Goal: Information Seeking & Learning: Check status

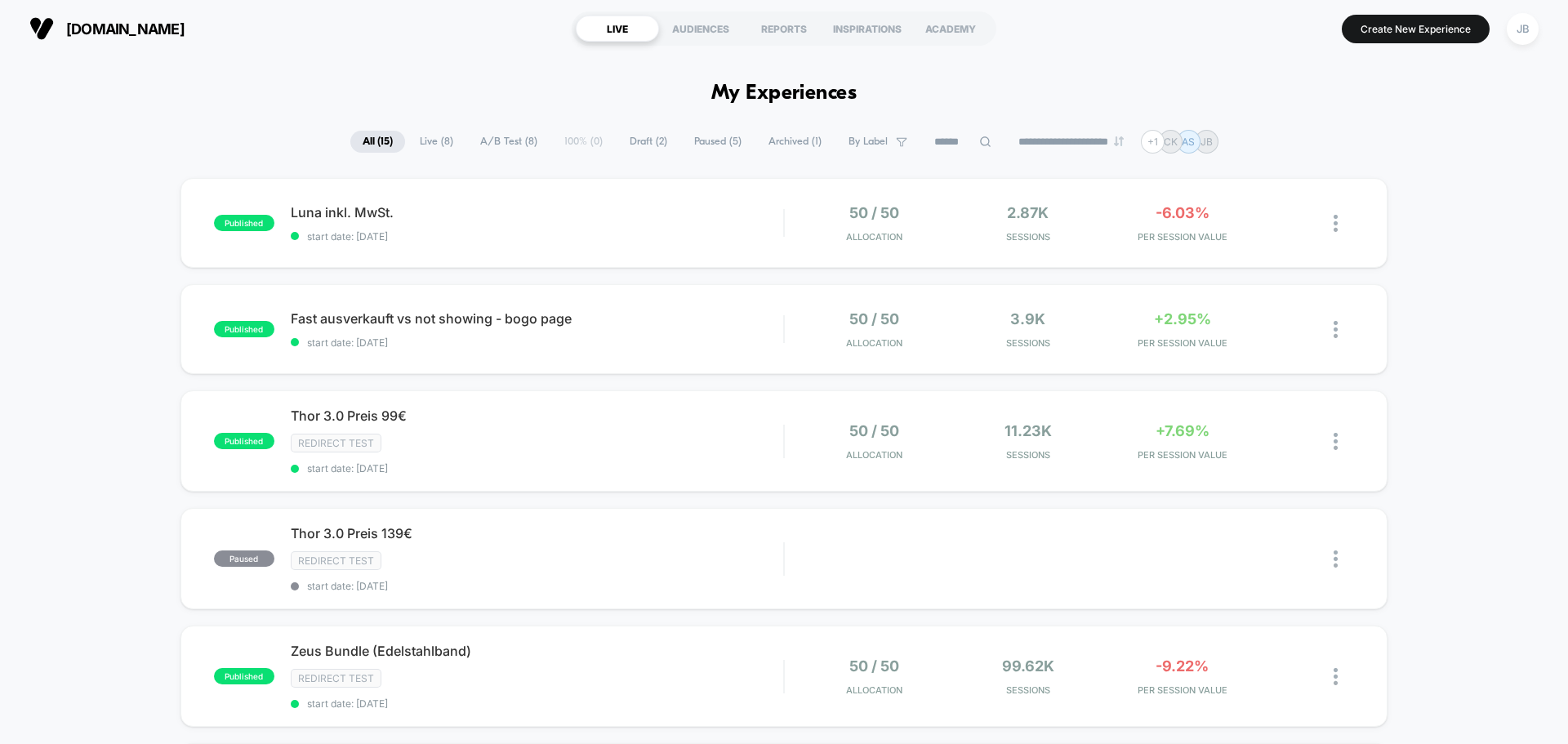
click at [668, 437] on div "Redirect Test" at bounding box center [537, 443] width 492 height 19
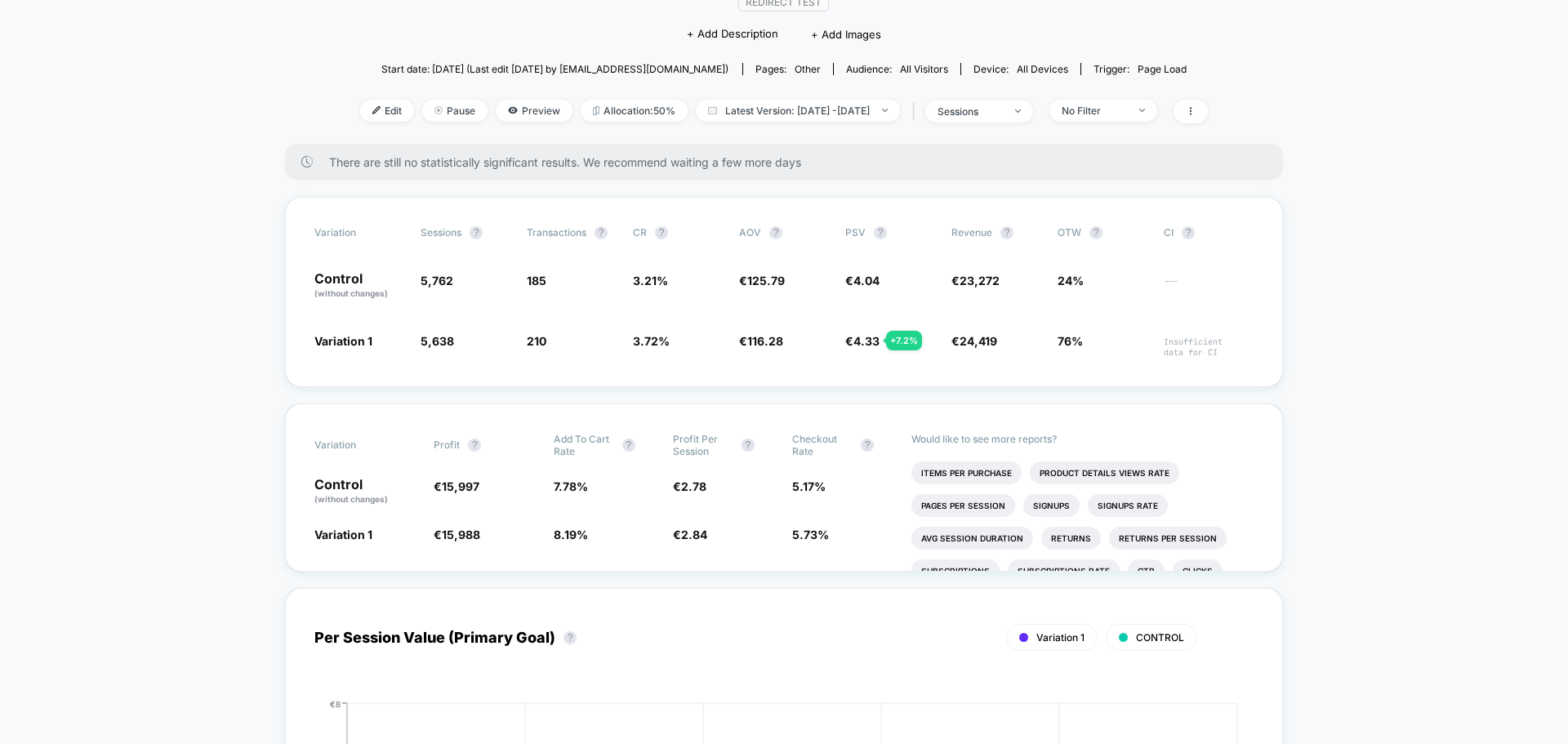
scroll to position [82, 0]
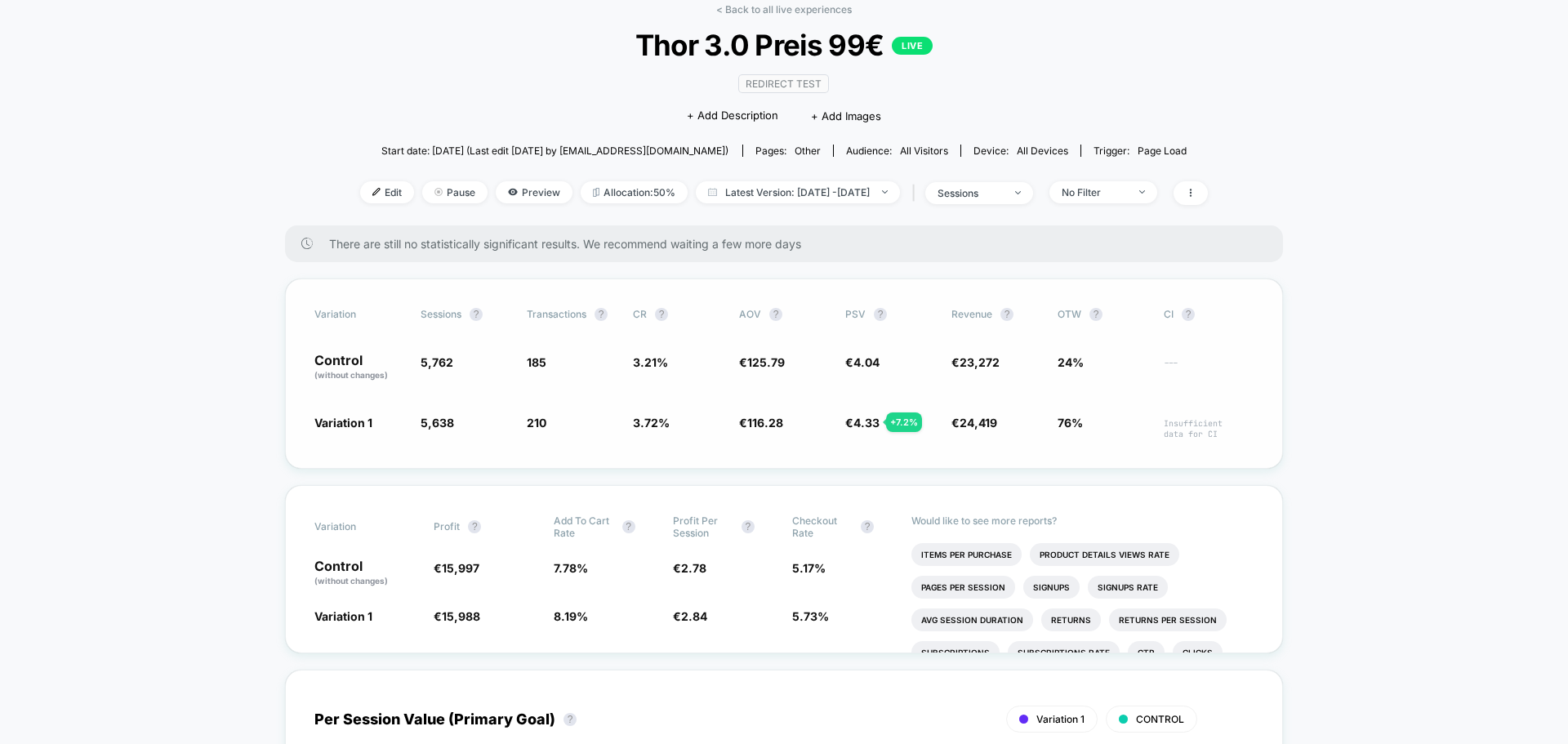
drag, startPoint x: 876, startPoint y: 421, endPoint x: 891, endPoint y: 419, distance: 15.1
click at [880, 419] on span "€ 4.33 + 7.2 %" at bounding box center [862, 423] width 34 height 14
click at [862, 395] on div "Variation Sessions ? Transactions ? CR ? AOV ? PSV ? Revenue ? OTW ? CI ? Contr…" at bounding box center [784, 374] width 998 height 190
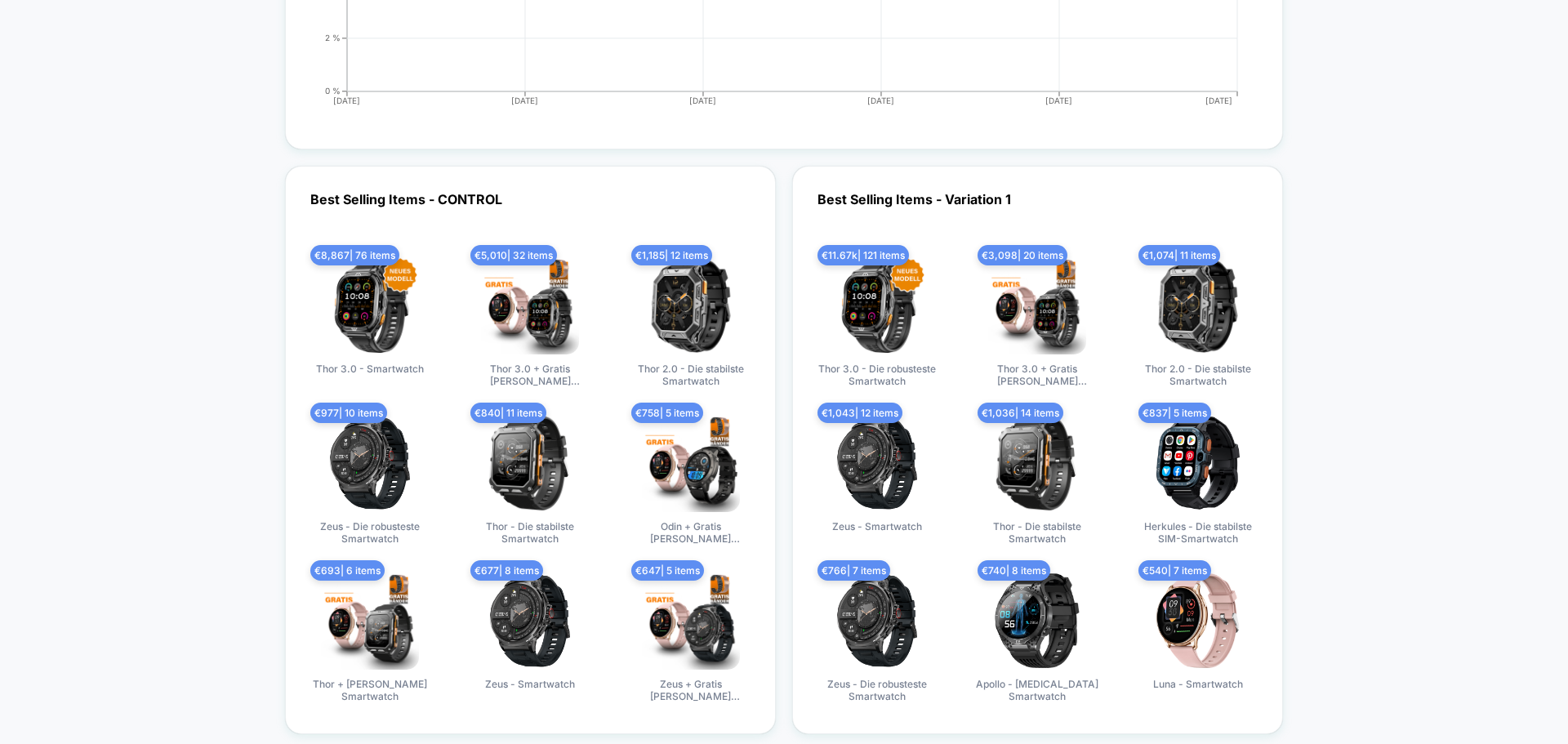
scroll to position [4657, 0]
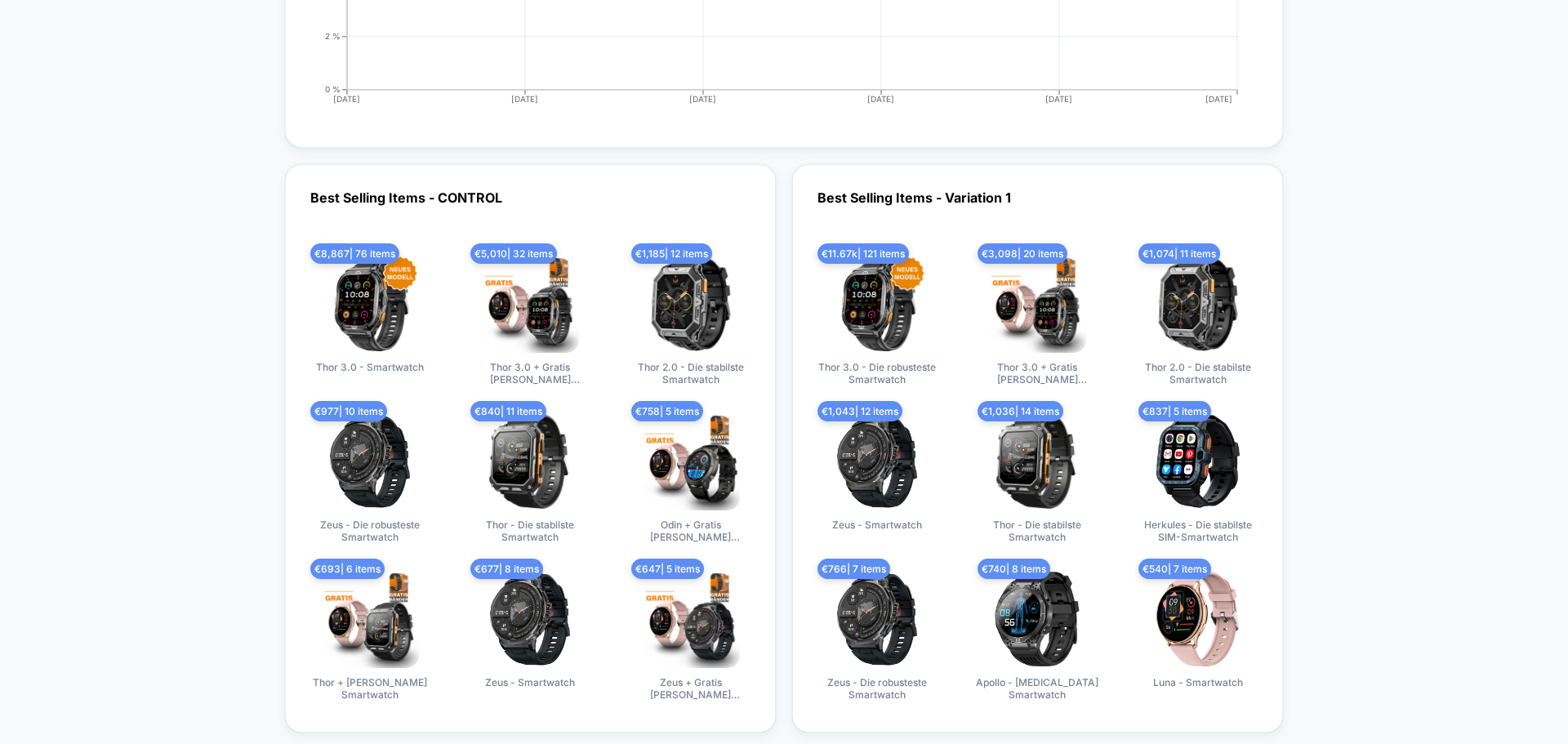
click at [788, 539] on div "Best Selling Items - CONTROL € 8,867 | 76 items Thor 3.0 - Smartwatch € 5,010 |…" at bounding box center [784, 448] width 998 height 569
click at [786, 330] on div "Best Selling Items - CONTROL € 8,867 | 76 items Thor 3.0 - Smartwatch € 5,010 |…" at bounding box center [784, 448] width 998 height 569
click at [785, 332] on div "Best Selling Items - CONTROL € 8,867 | 76 items Thor 3.0 - Smartwatch € 5,010 |…" at bounding box center [784, 448] width 998 height 569
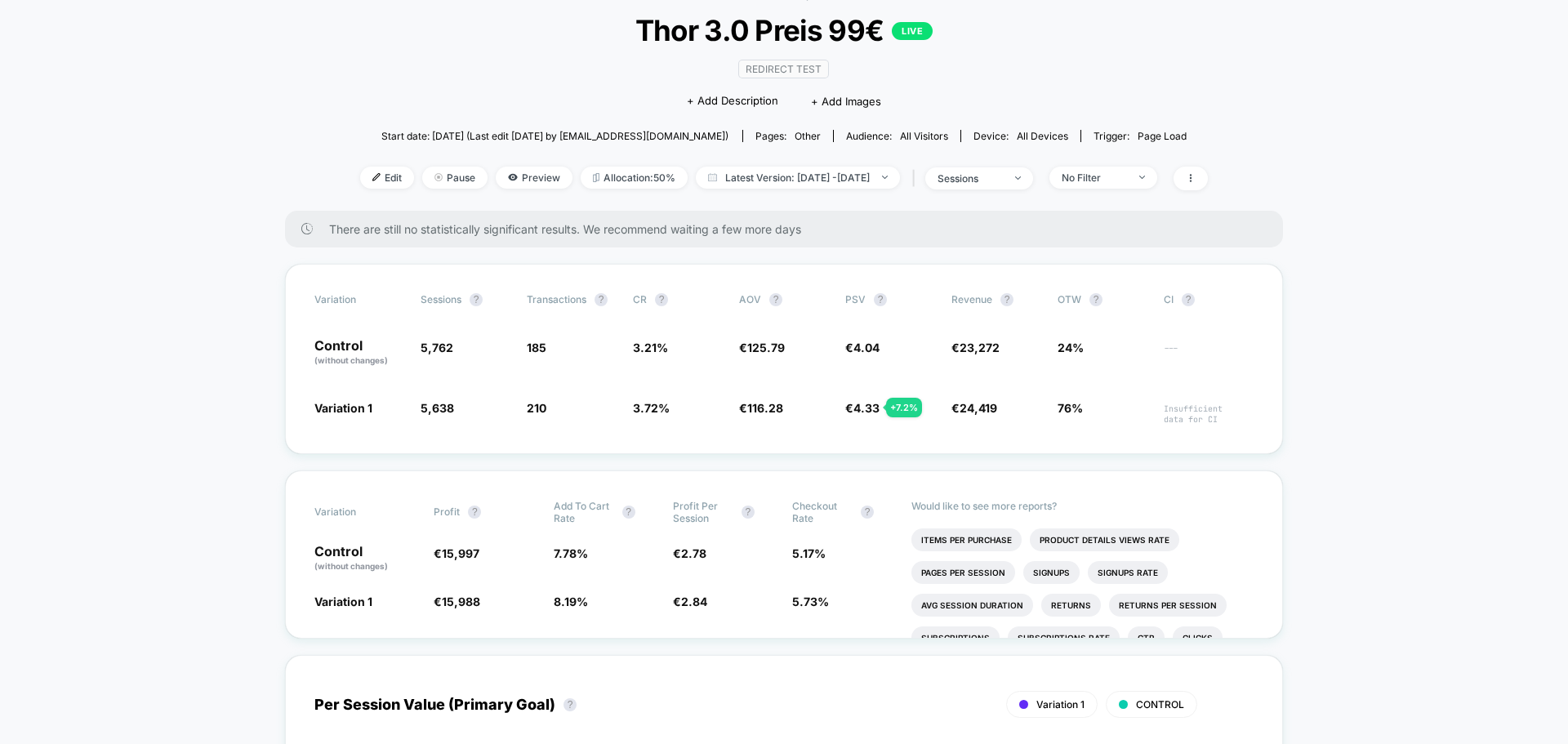
scroll to position [0, 0]
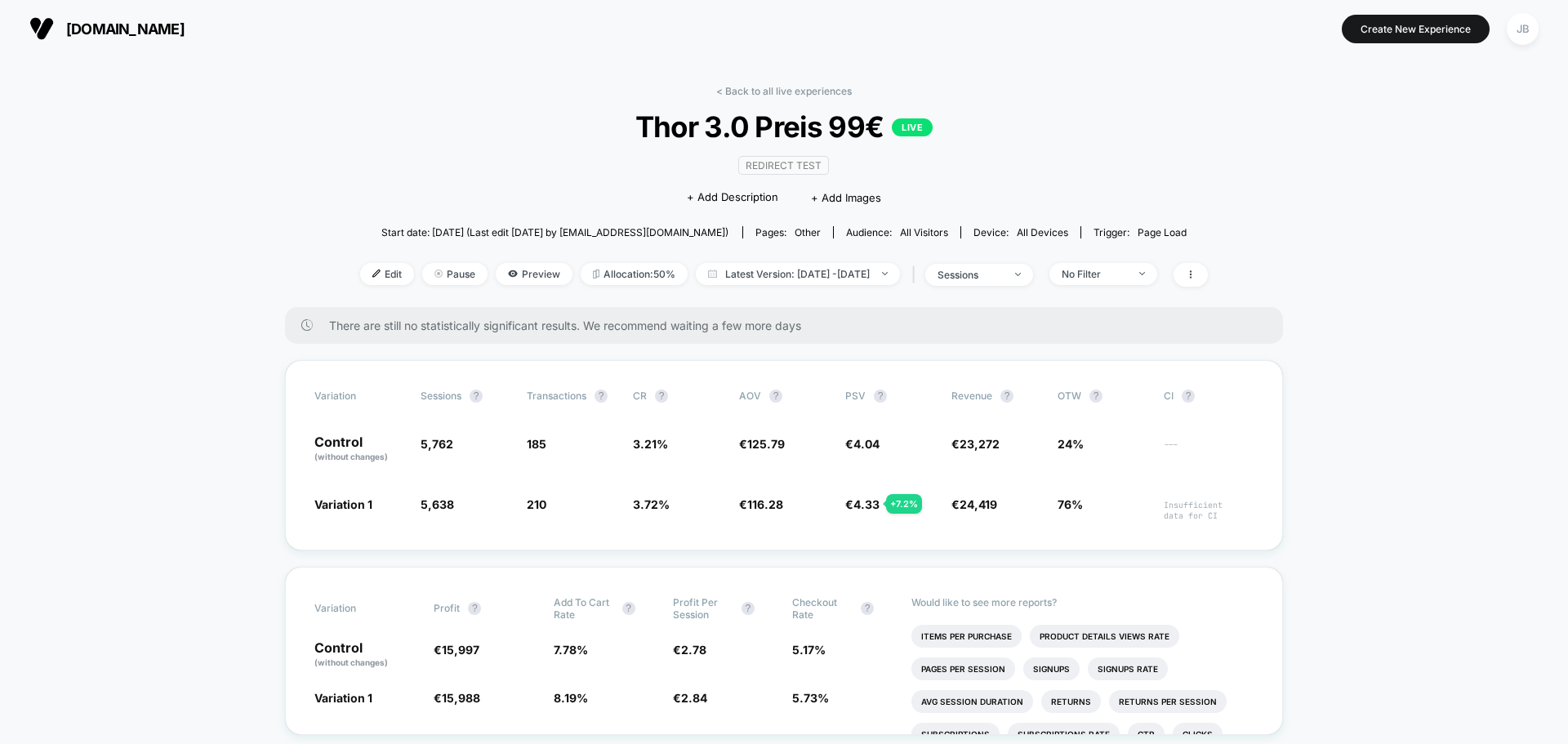
click at [87, 26] on span "[DOMAIN_NAME]" at bounding box center [125, 28] width 118 height 18
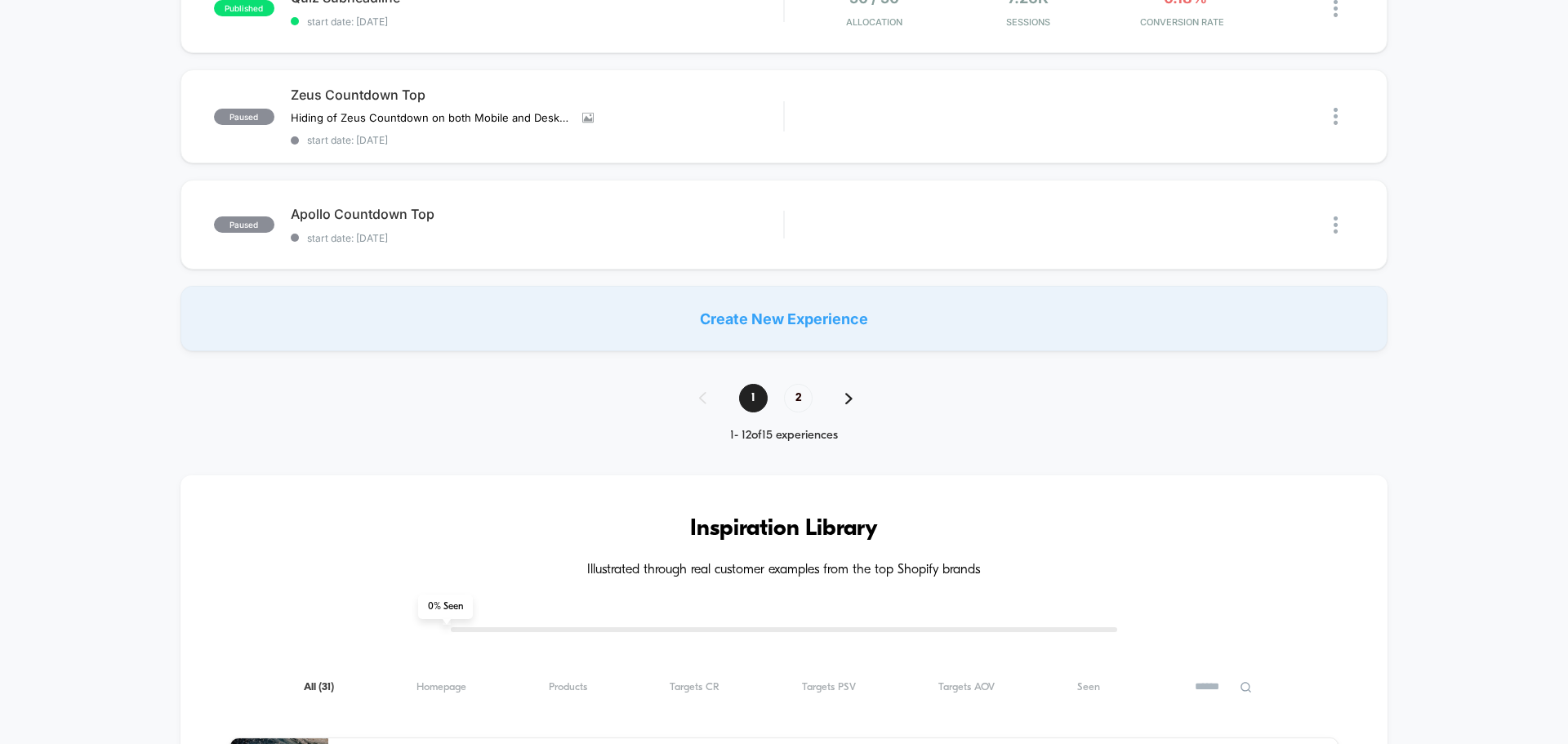
scroll to position [1226, 0]
click at [797, 404] on span "2" at bounding box center [798, 401] width 28 height 28
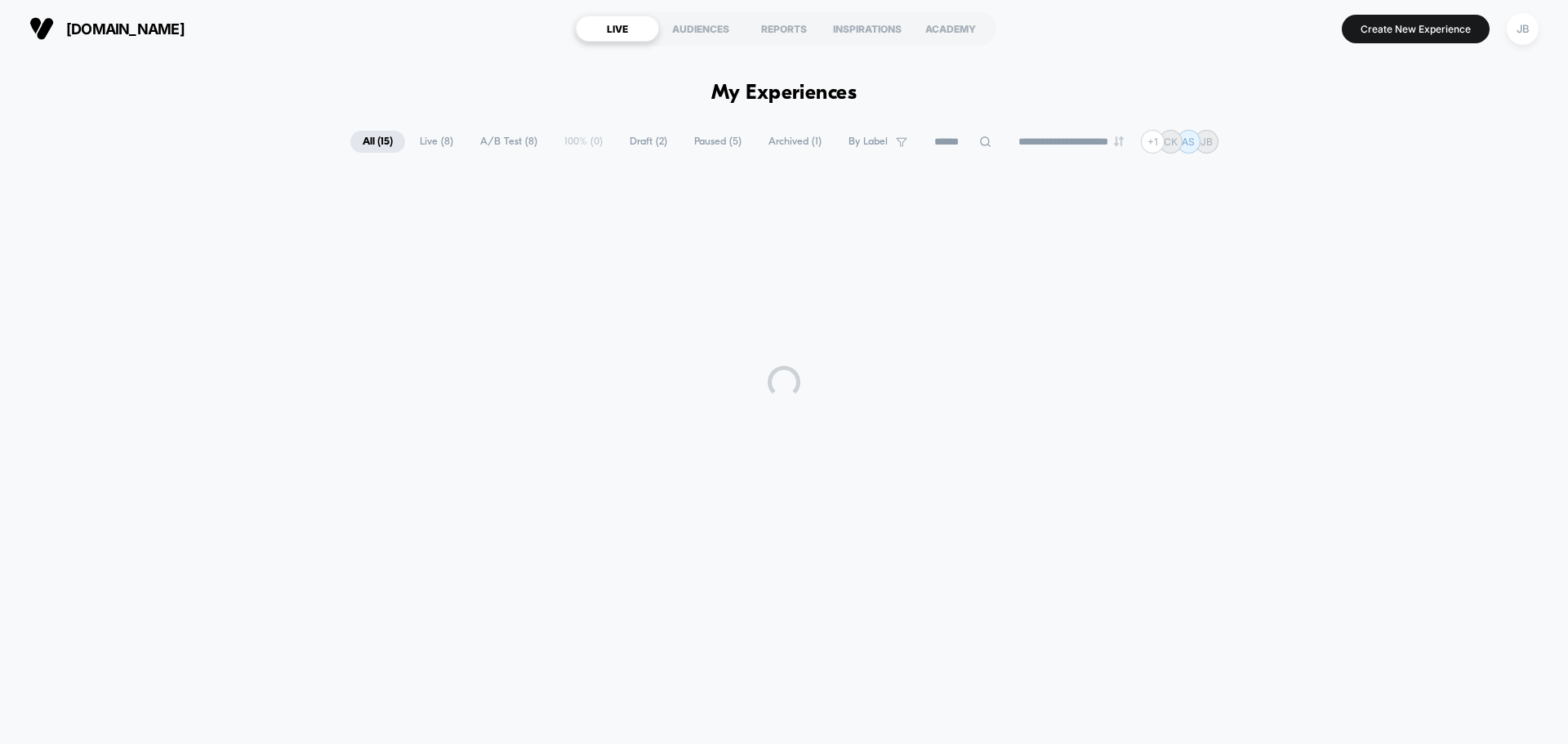
scroll to position [0, 0]
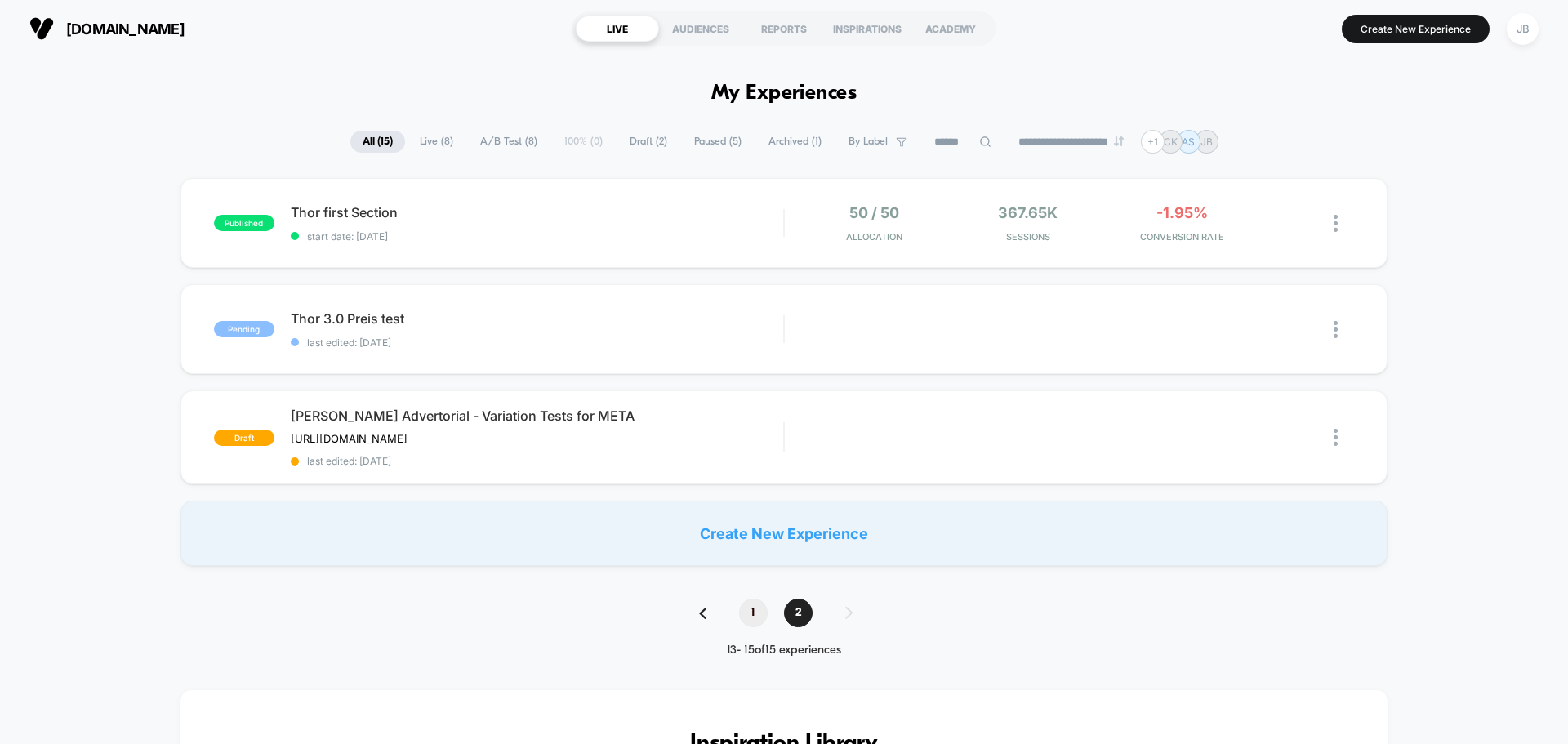
click at [753, 608] on span "1" at bounding box center [754, 613] width 28 height 28
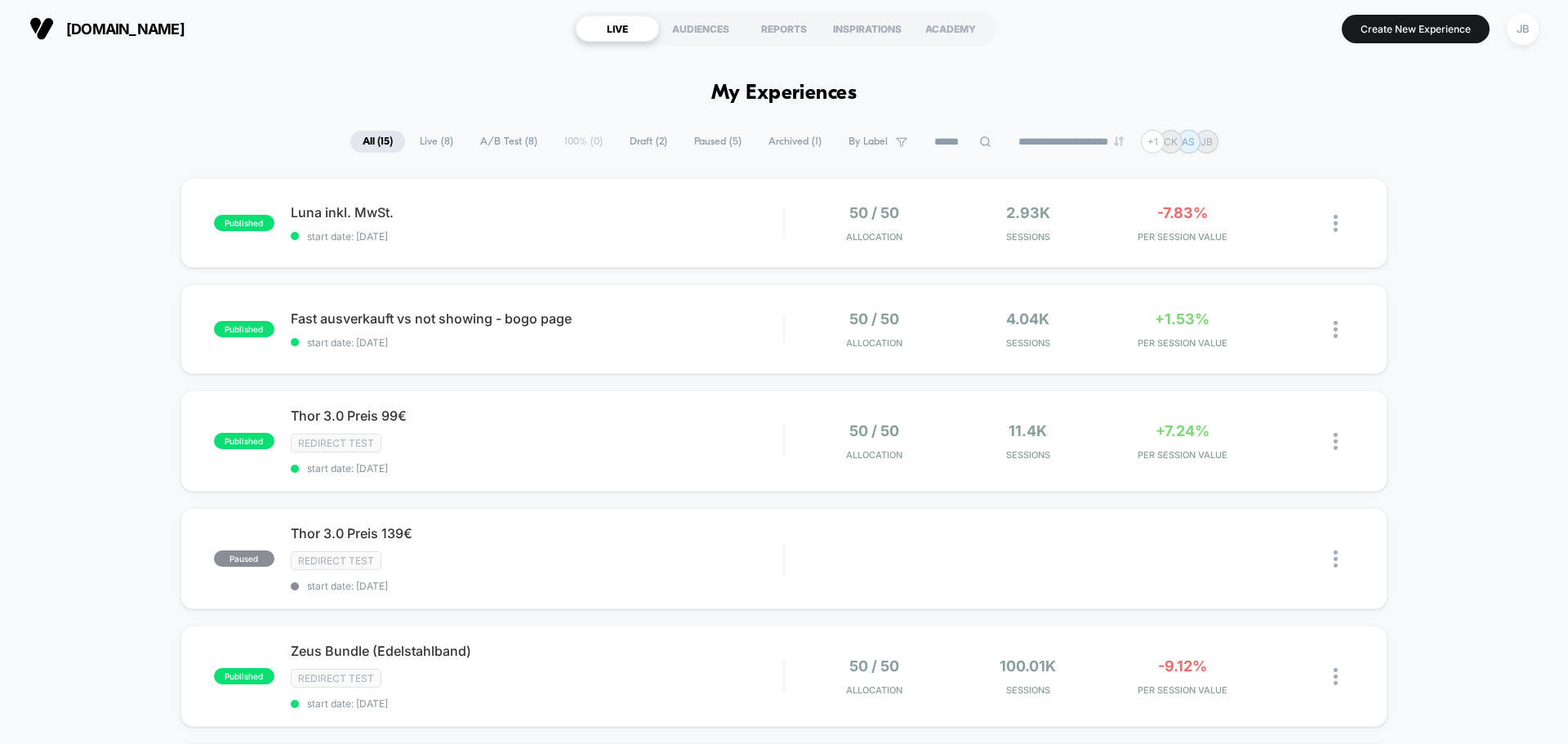
scroll to position [82, 0]
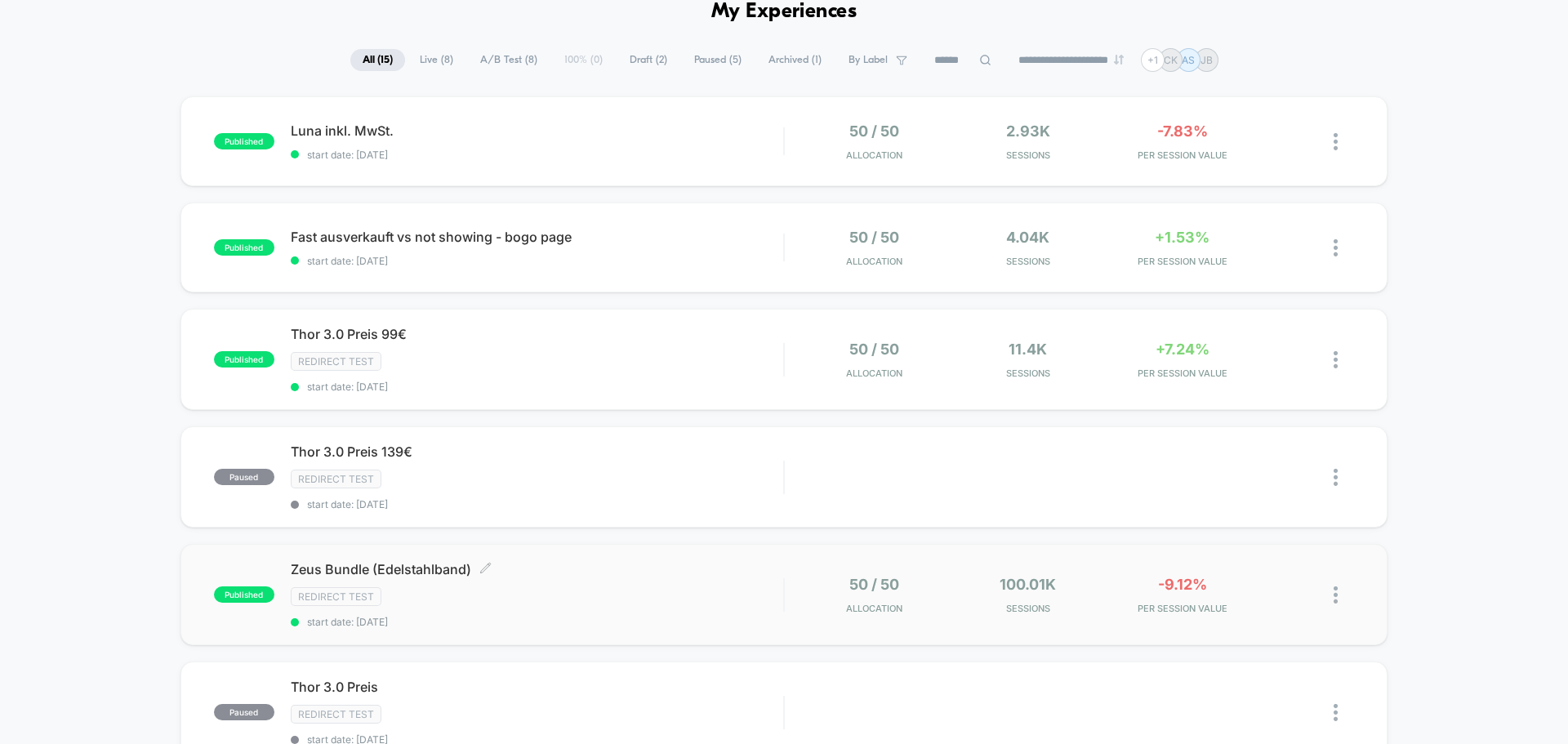
click at [673, 588] on div "Redirect Test" at bounding box center [537, 597] width 492 height 19
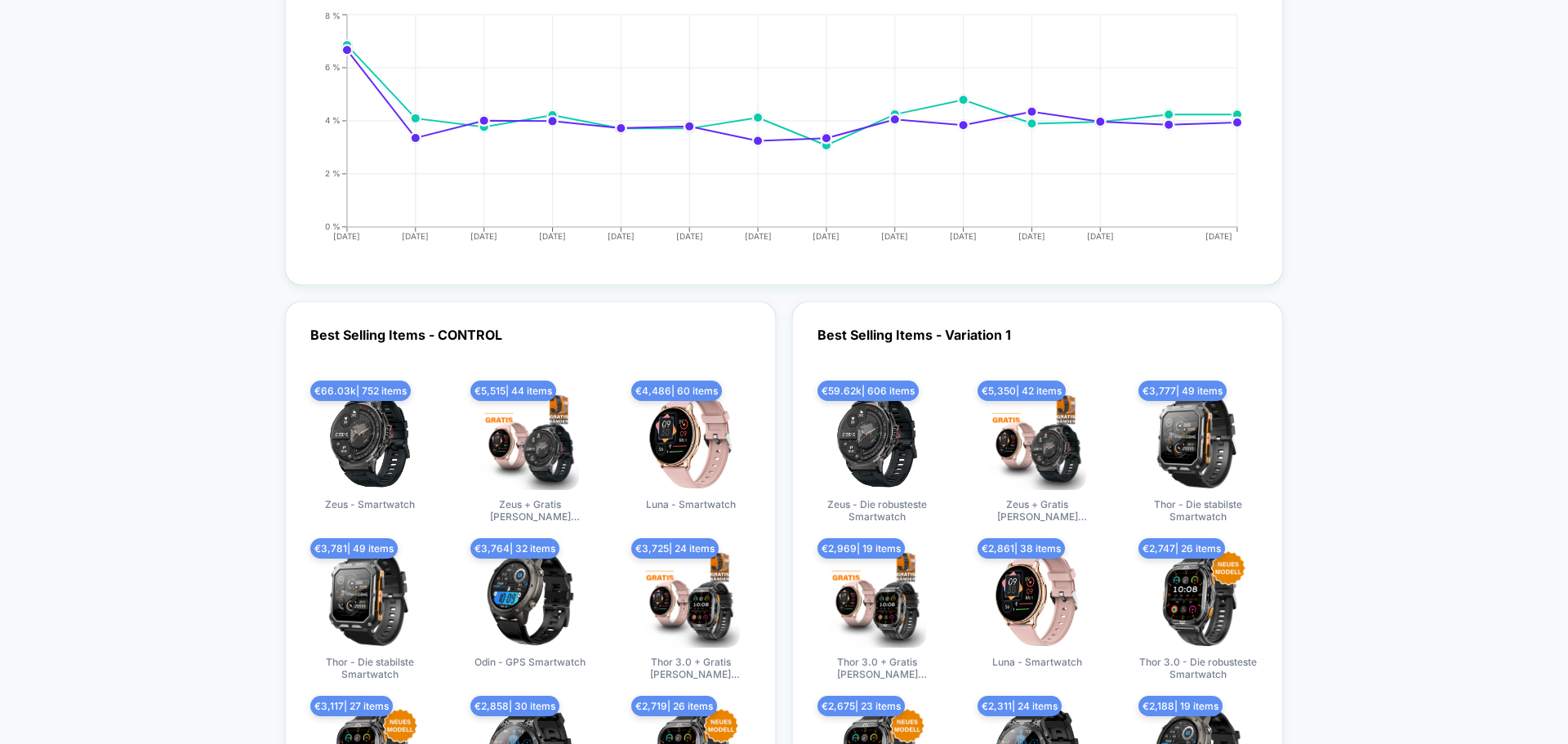
scroll to position [4085, 0]
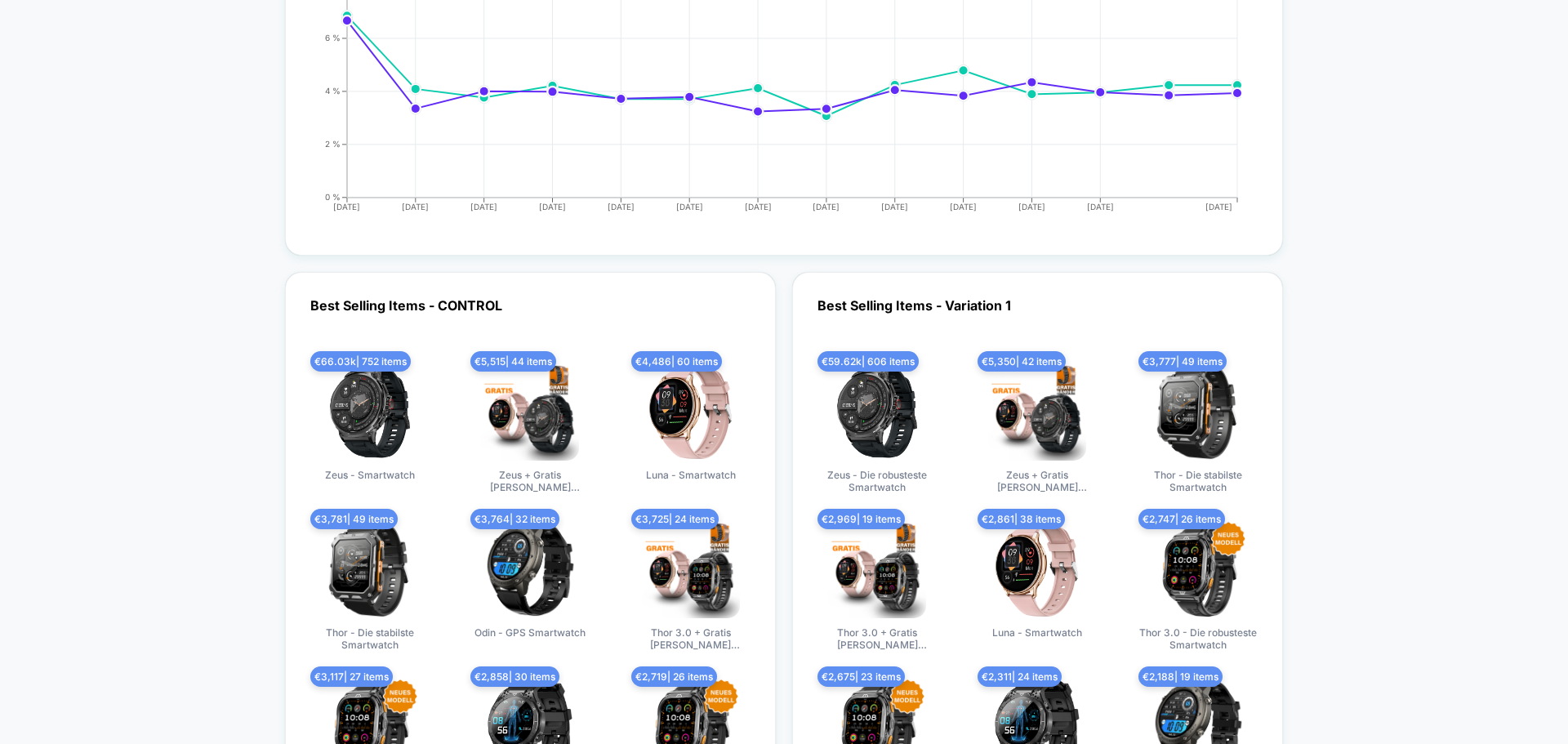
click at [784, 406] on div "Best Selling Items - CONTROL € 66.03k | 752 items Zeus - Smartwatch € 5,515 | 4…" at bounding box center [784, 556] width 998 height 569
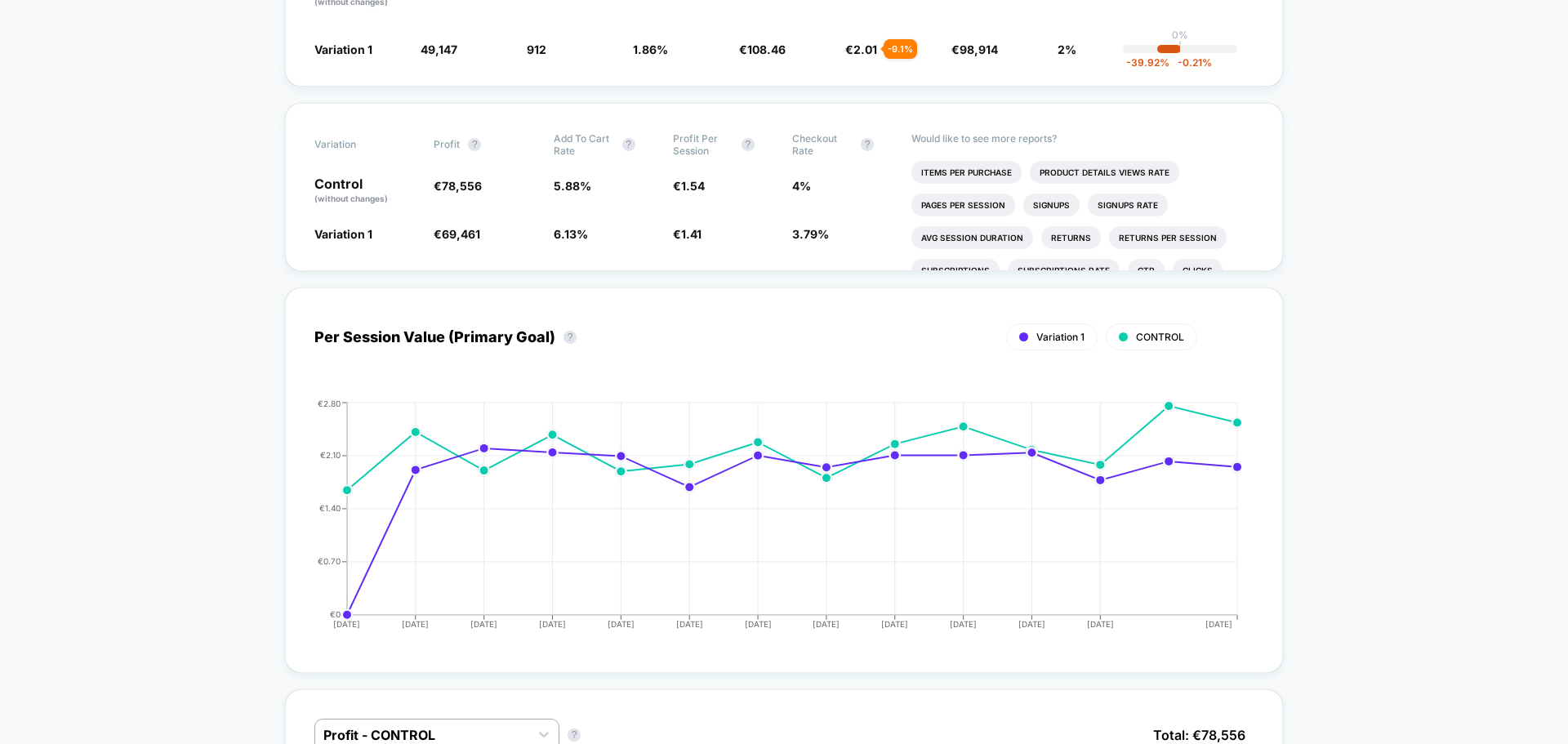
scroll to position [0, 0]
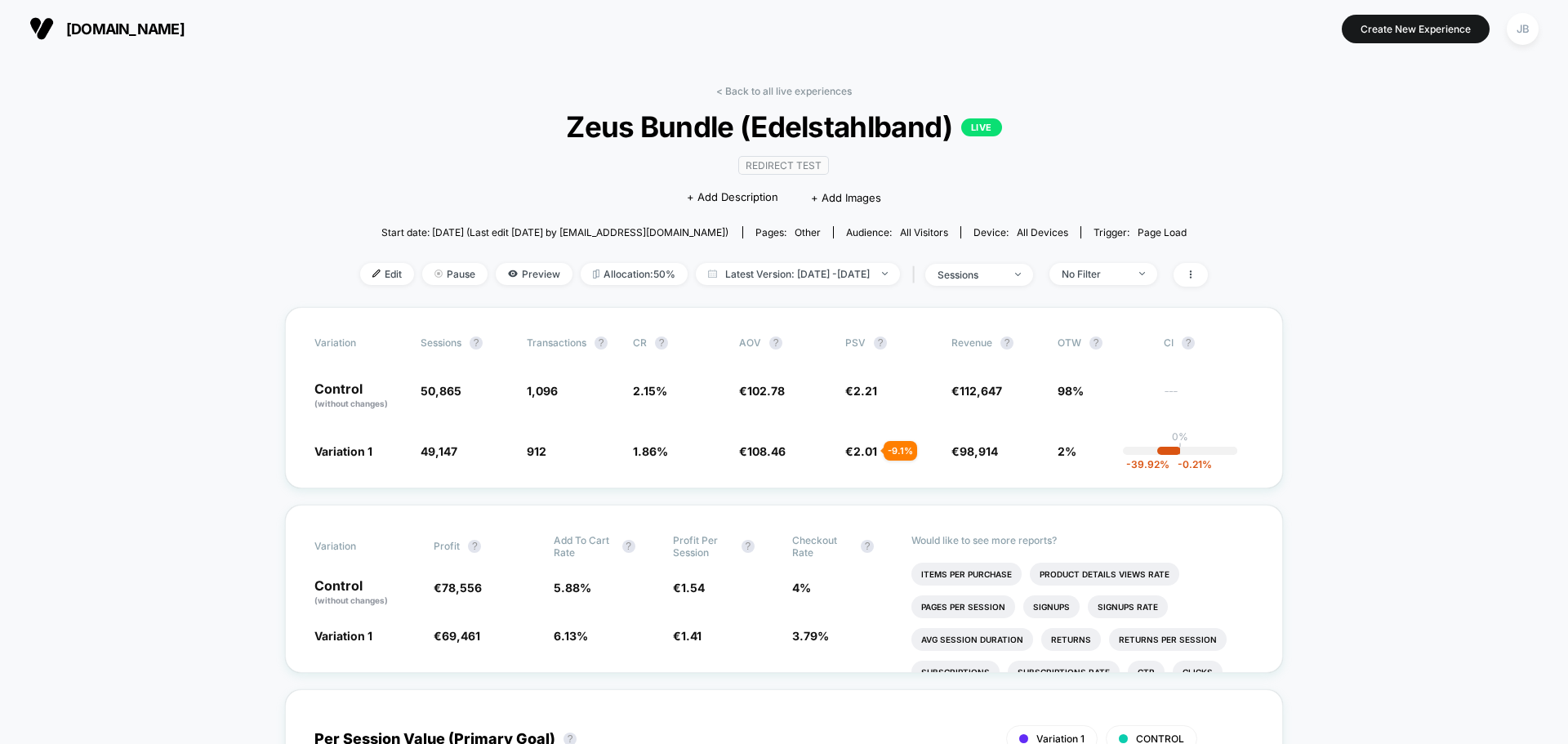
click at [112, 23] on span "[DOMAIN_NAME]" at bounding box center [125, 28] width 118 height 18
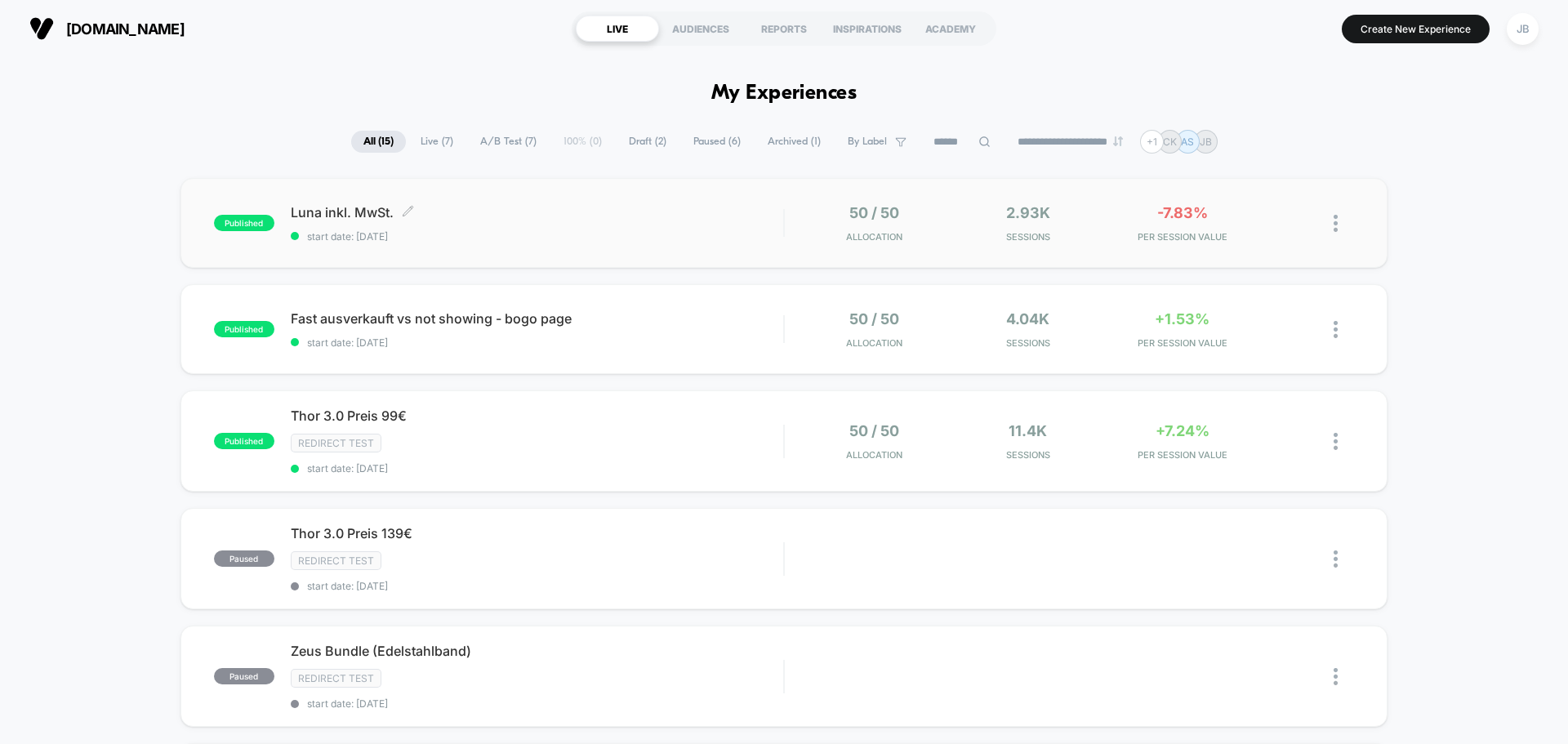
click at [554, 213] on span "[PERSON_NAME] inkl. MwSt. Click to edit experience details" at bounding box center [537, 213] width 492 height 17
click at [715, 329] on div "Fast ausverkauft vs not showing - bogo page Click to edit experience details Cl…" at bounding box center [537, 330] width 492 height 38
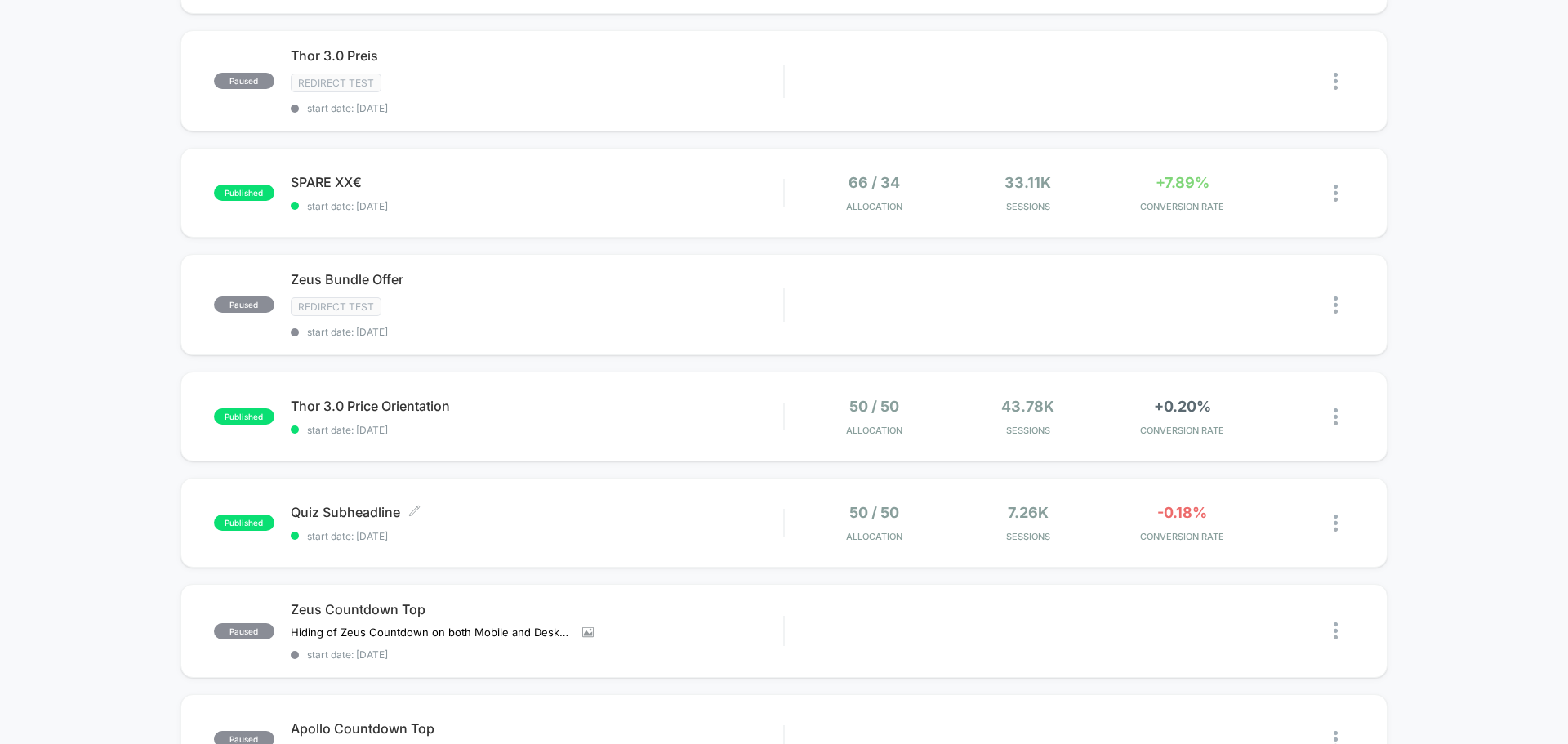
scroll to position [736, 0]
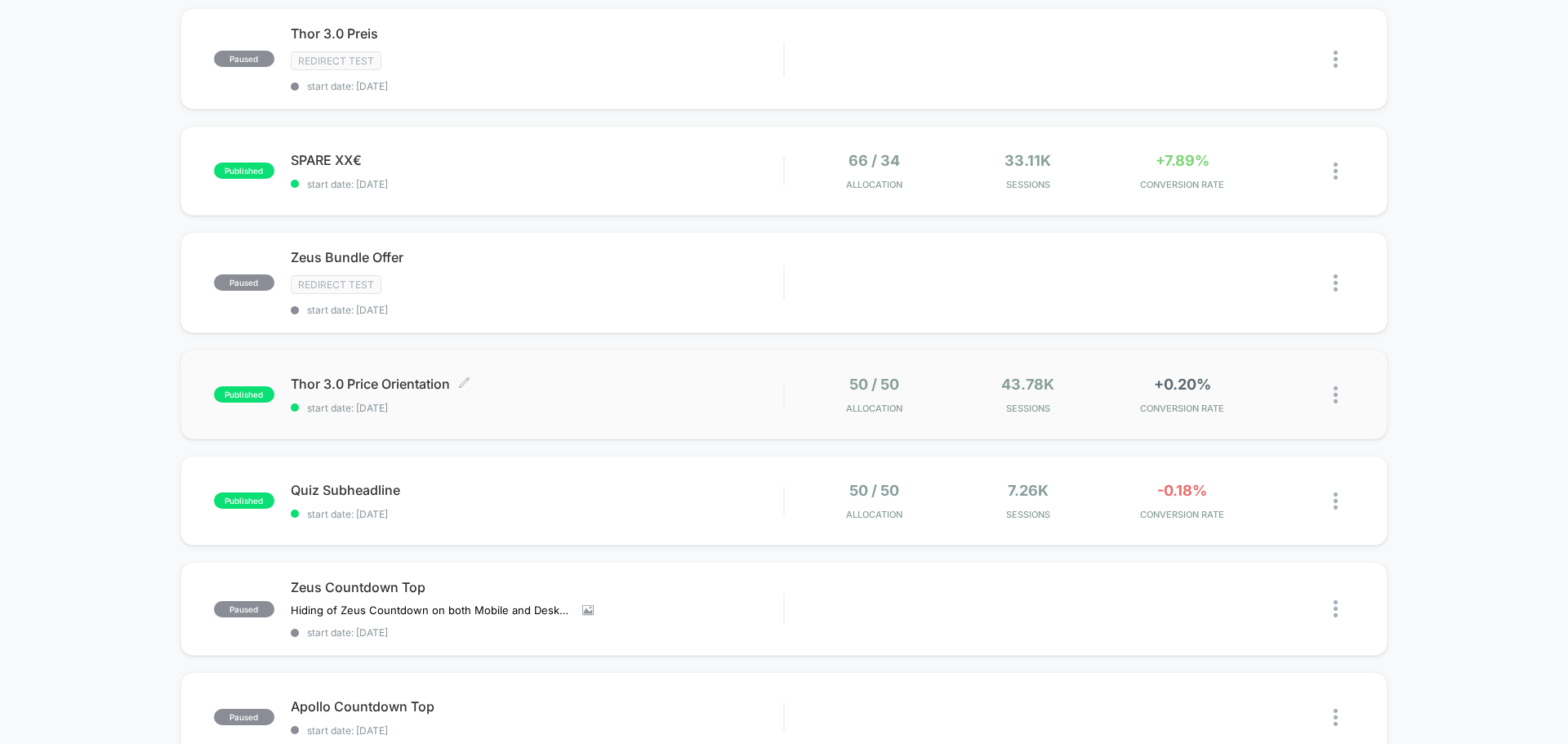
click at [603, 397] on div "Thor 3.0 Price Orientation Click to edit experience details Click to edit exper…" at bounding box center [537, 395] width 492 height 38
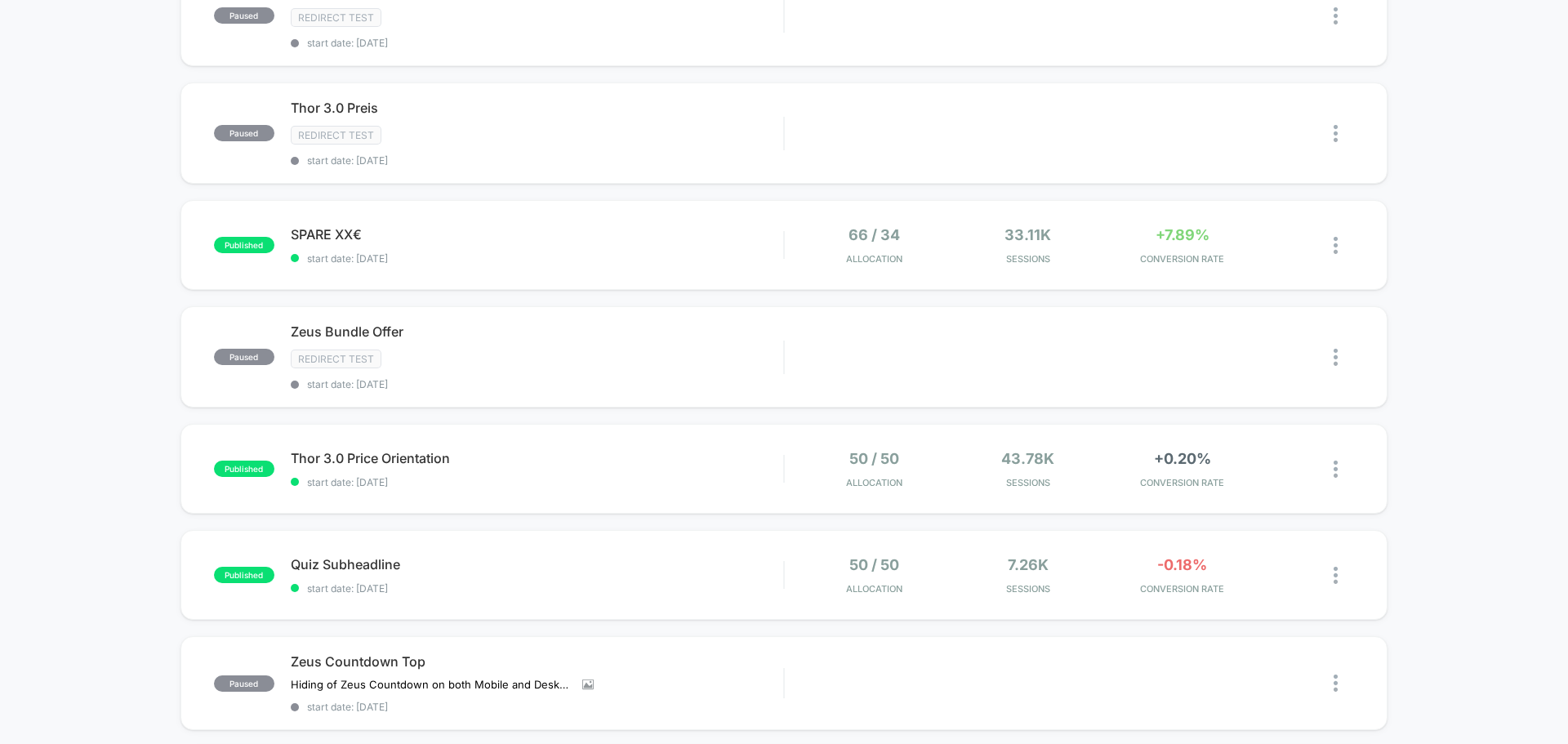
scroll to position [736, 0]
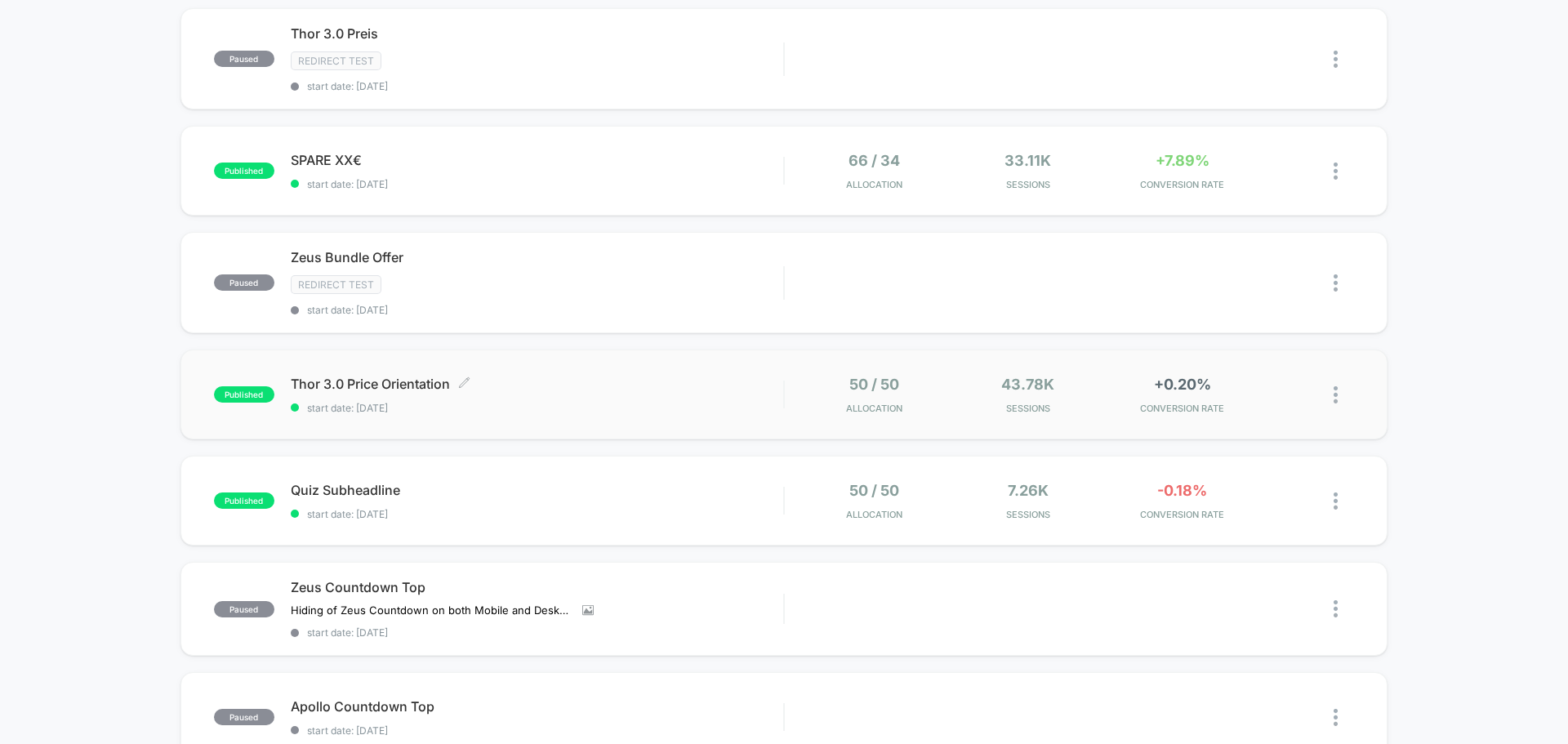
click at [651, 407] on span "start date: [DATE]" at bounding box center [537, 407] width 492 height 13
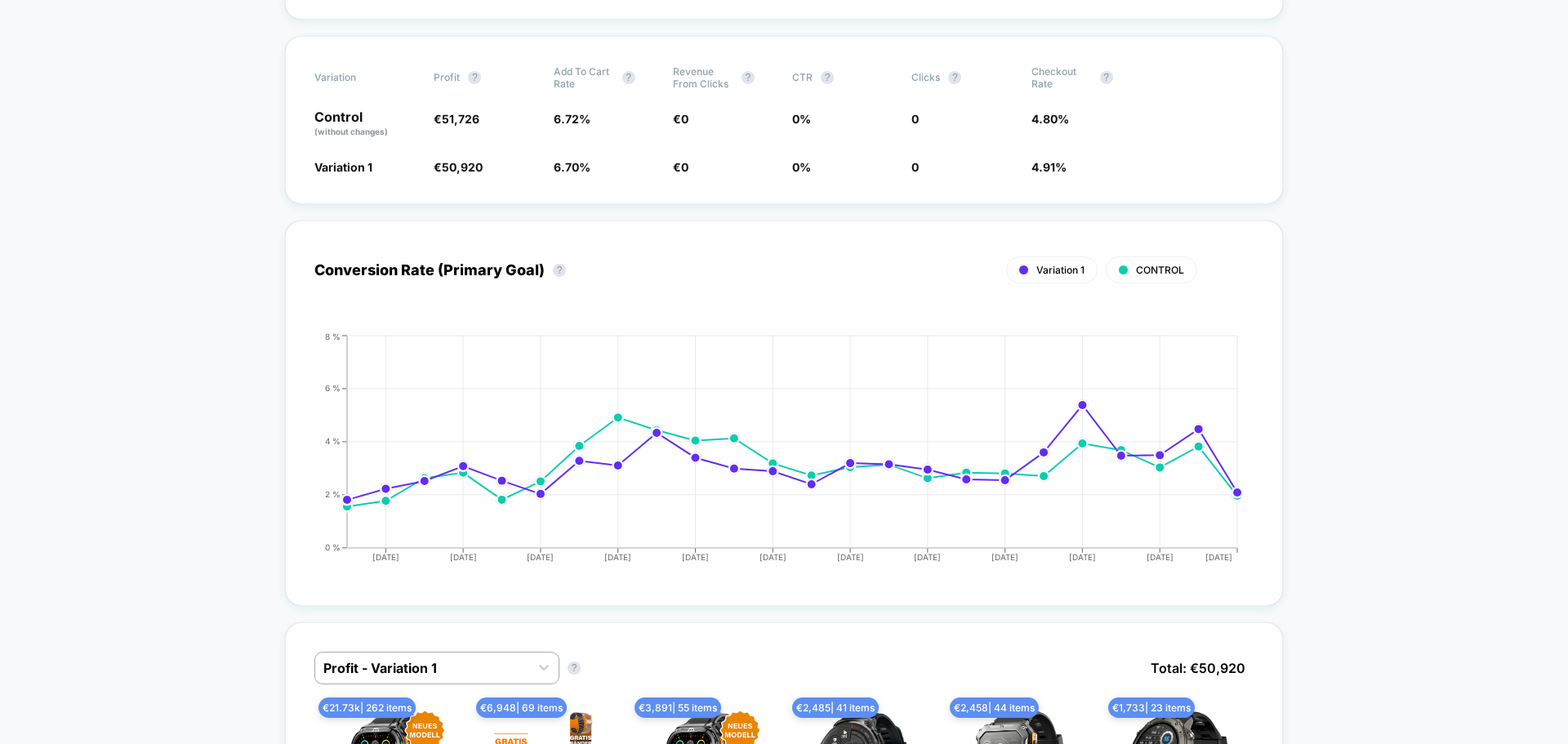
scroll to position [572, 0]
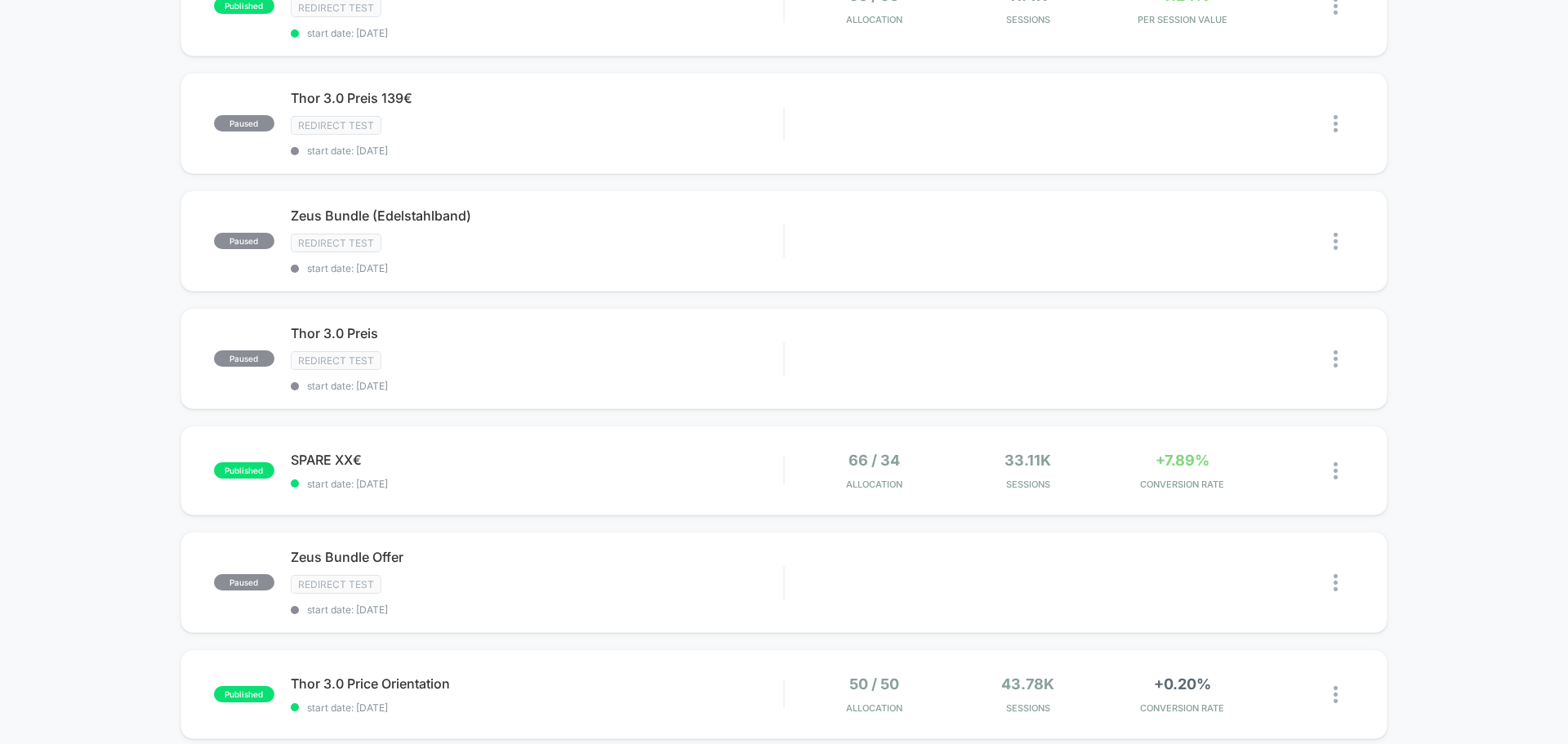
scroll to position [490, 0]
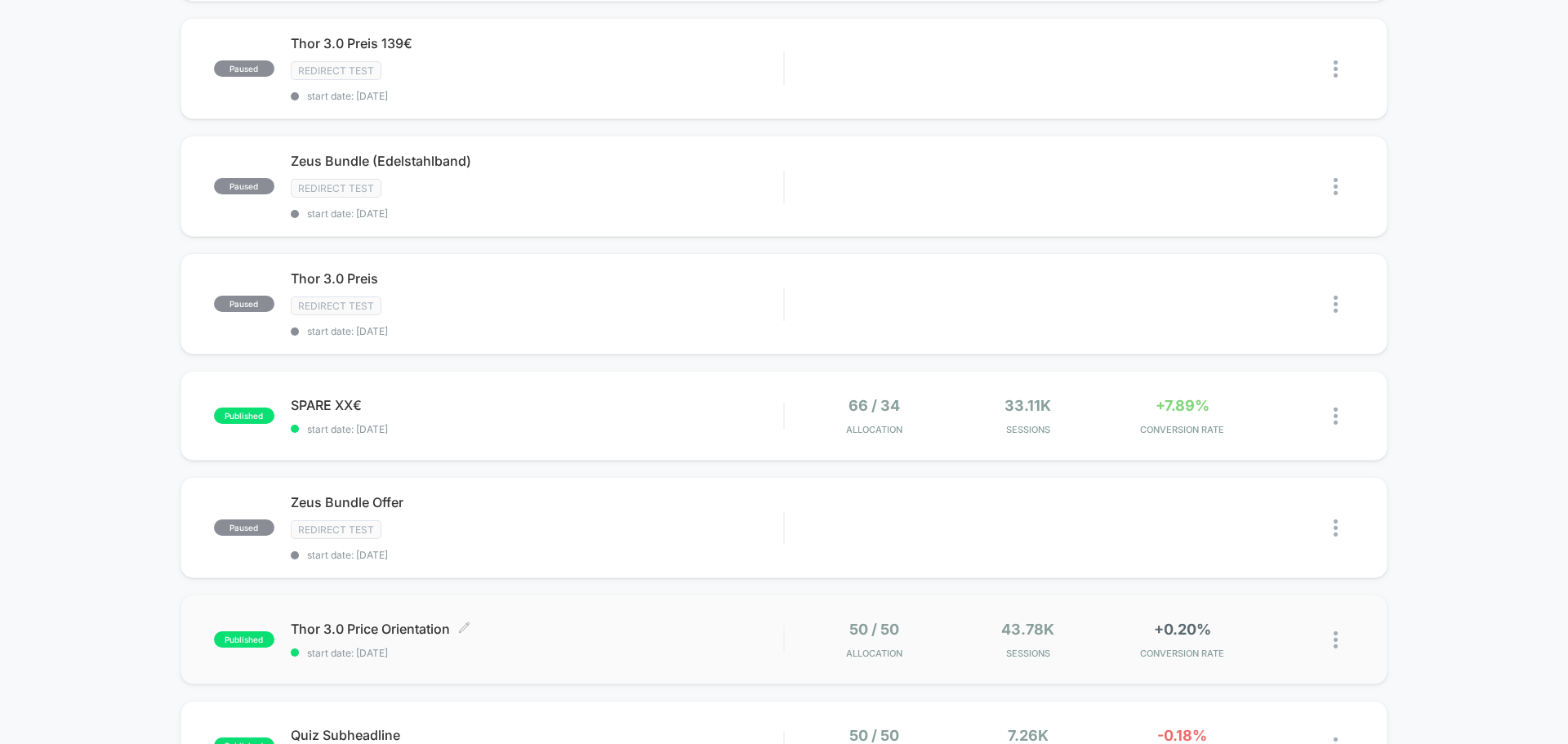
click at [384, 628] on span "Thor 3.0 Price Orientation Click to edit experience details" at bounding box center [537, 630] width 492 height 17
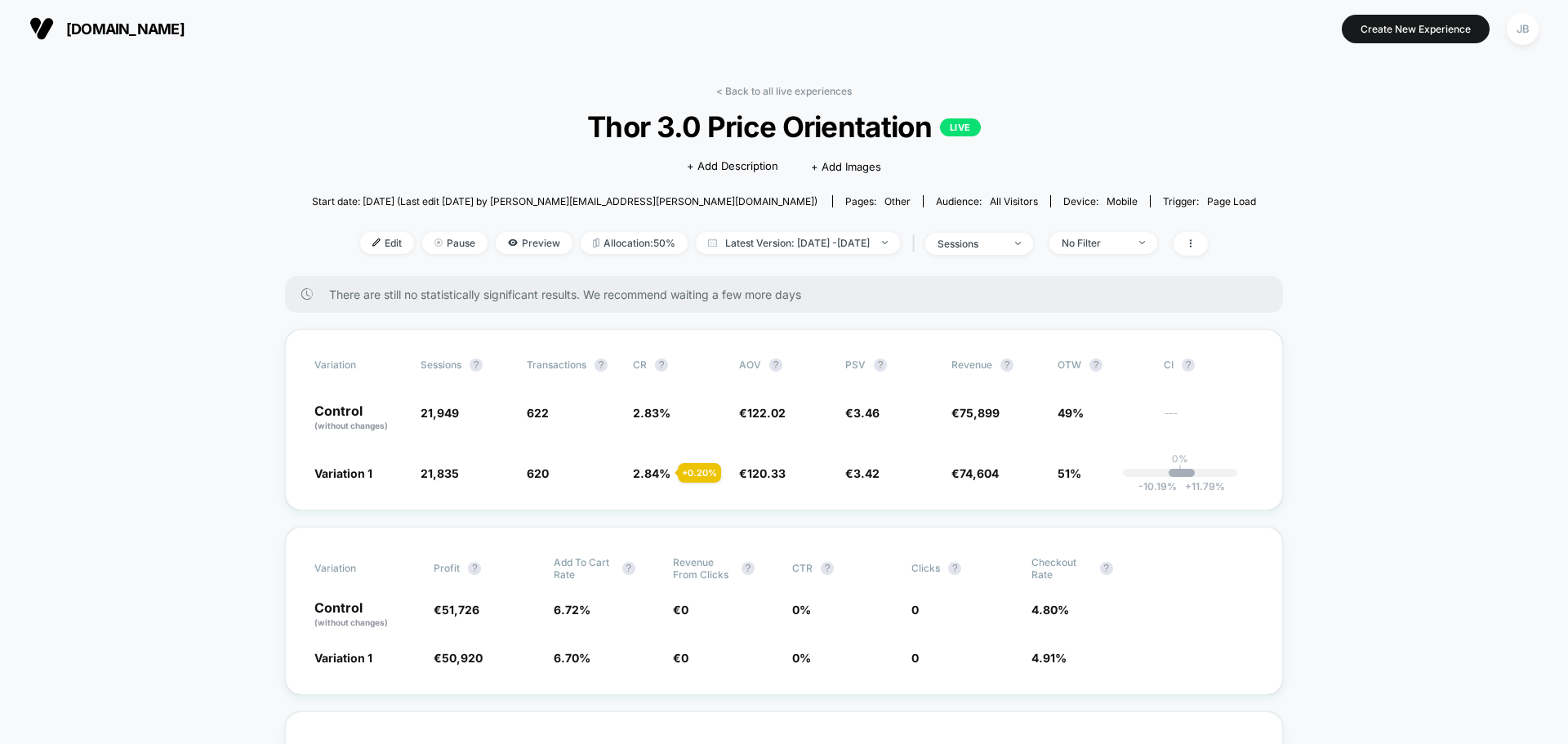
click at [132, 21] on span "[DOMAIN_NAME]" at bounding box center [125, 28] width 118 height 18
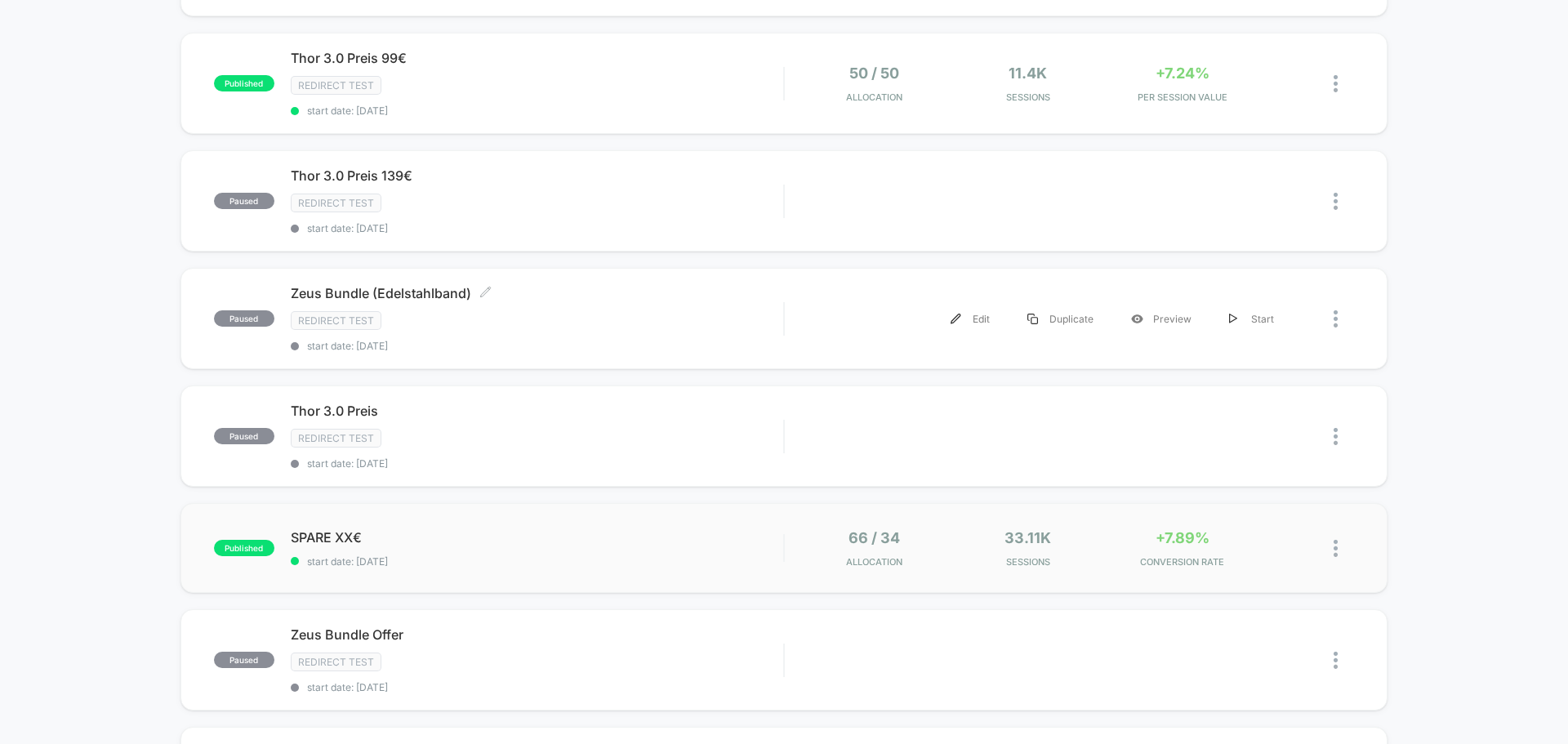
scroll to position [572, 0]
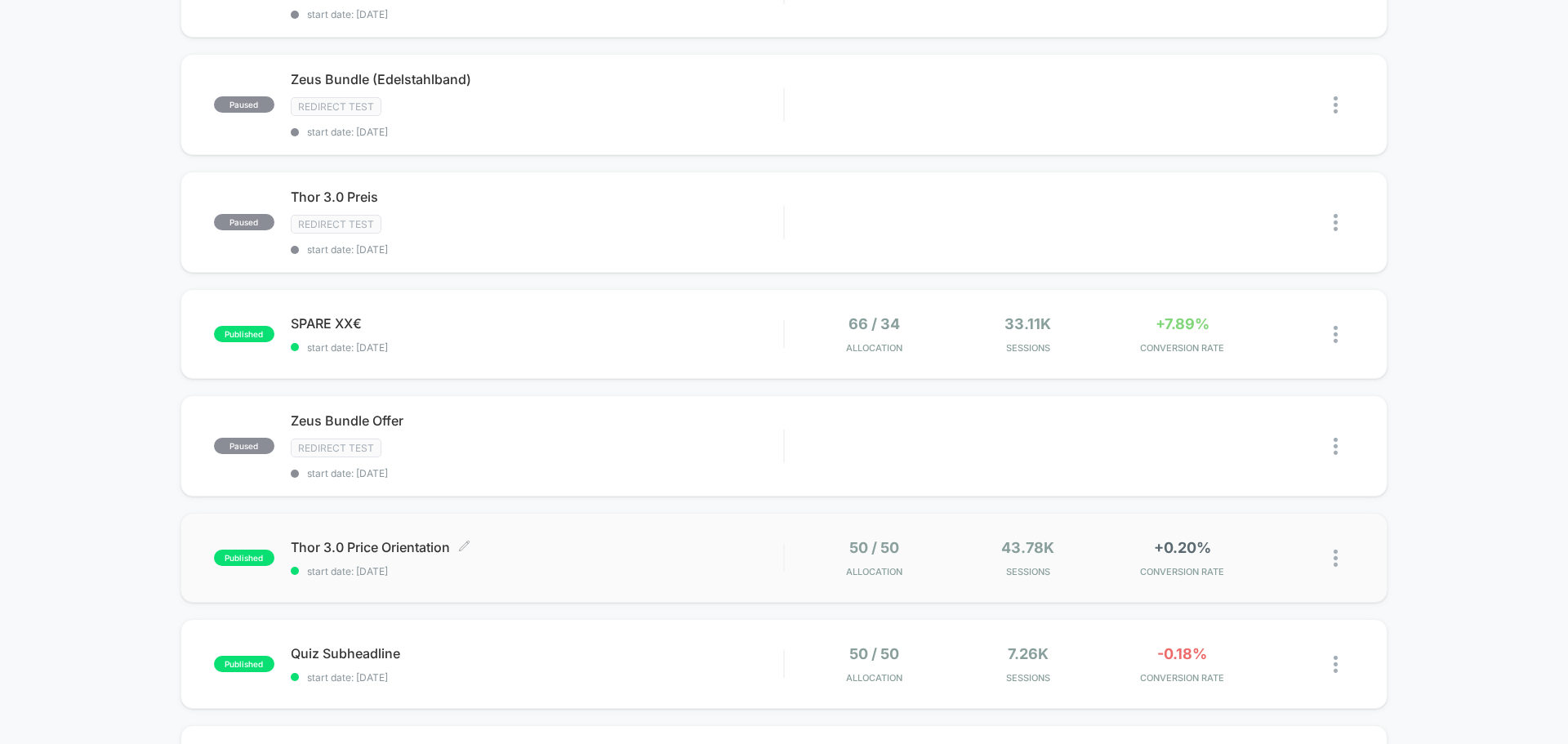
click at [543, 554] on span "Thor 3.0 Price Orientation Click to edit experience details" at bounding box center [537, 548] width 492 height 17
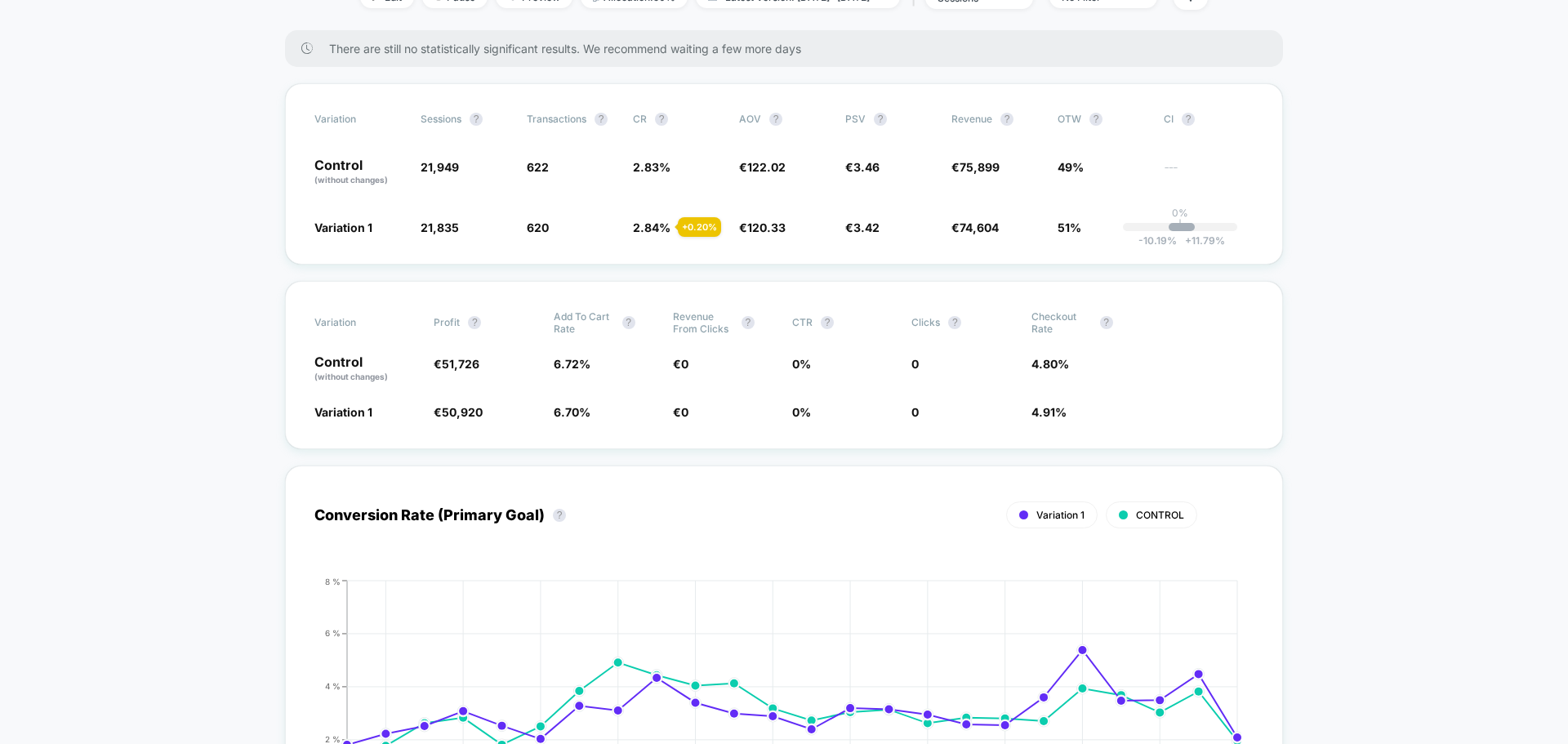
scroll to position [58, 0]
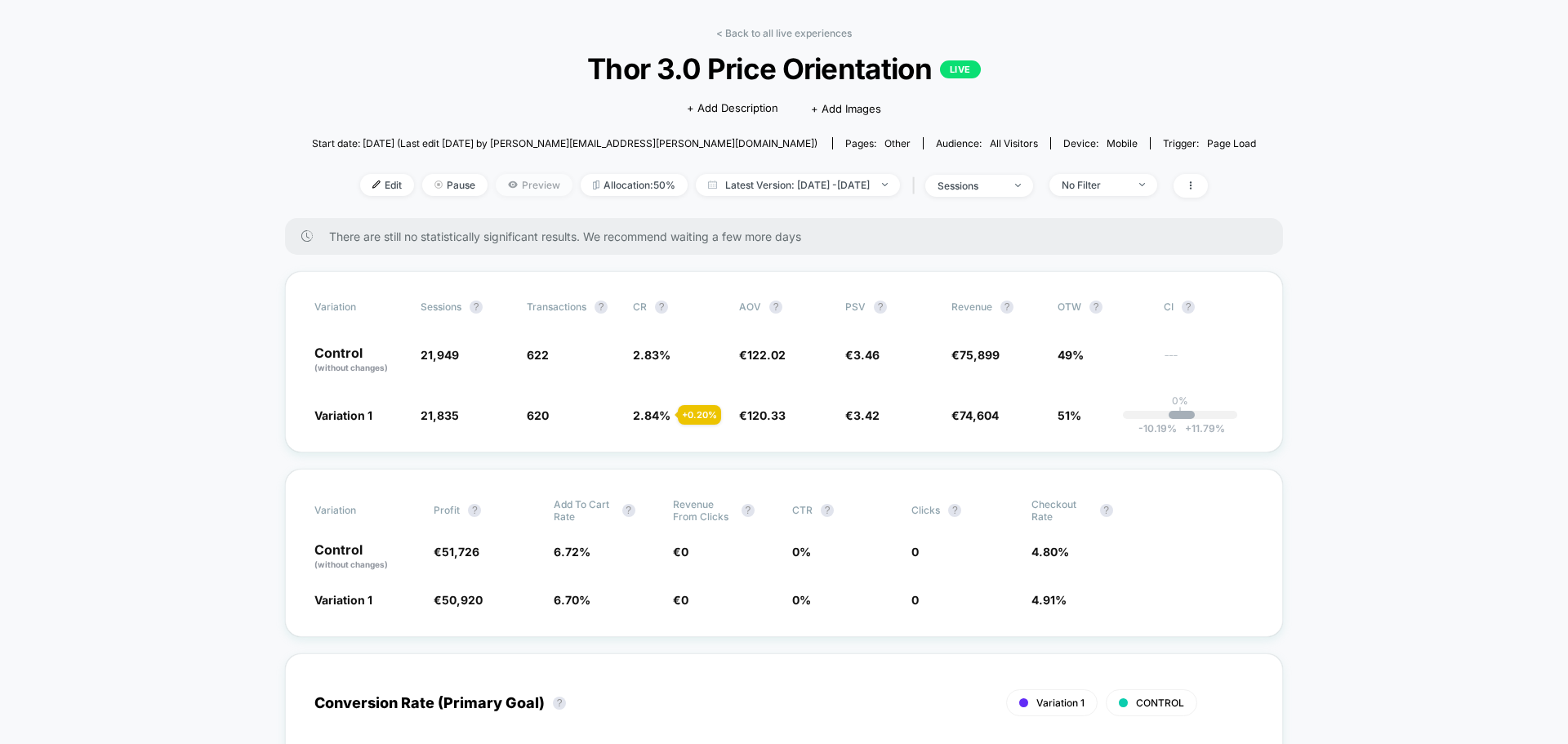
click at [502, 182] on span "Preview" at bounding box center [534, 185] width 77 height 22
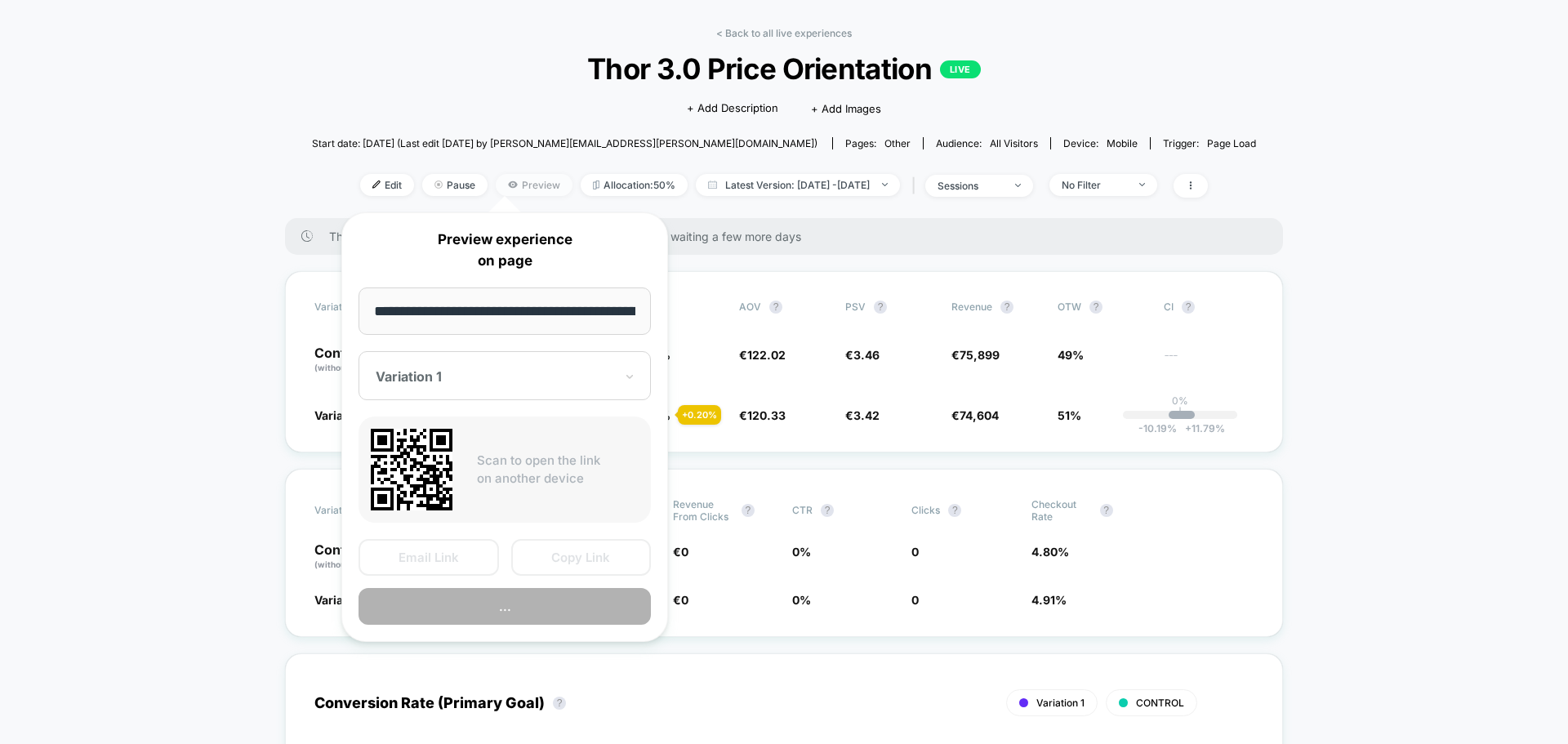
scroll to position [0, 94]
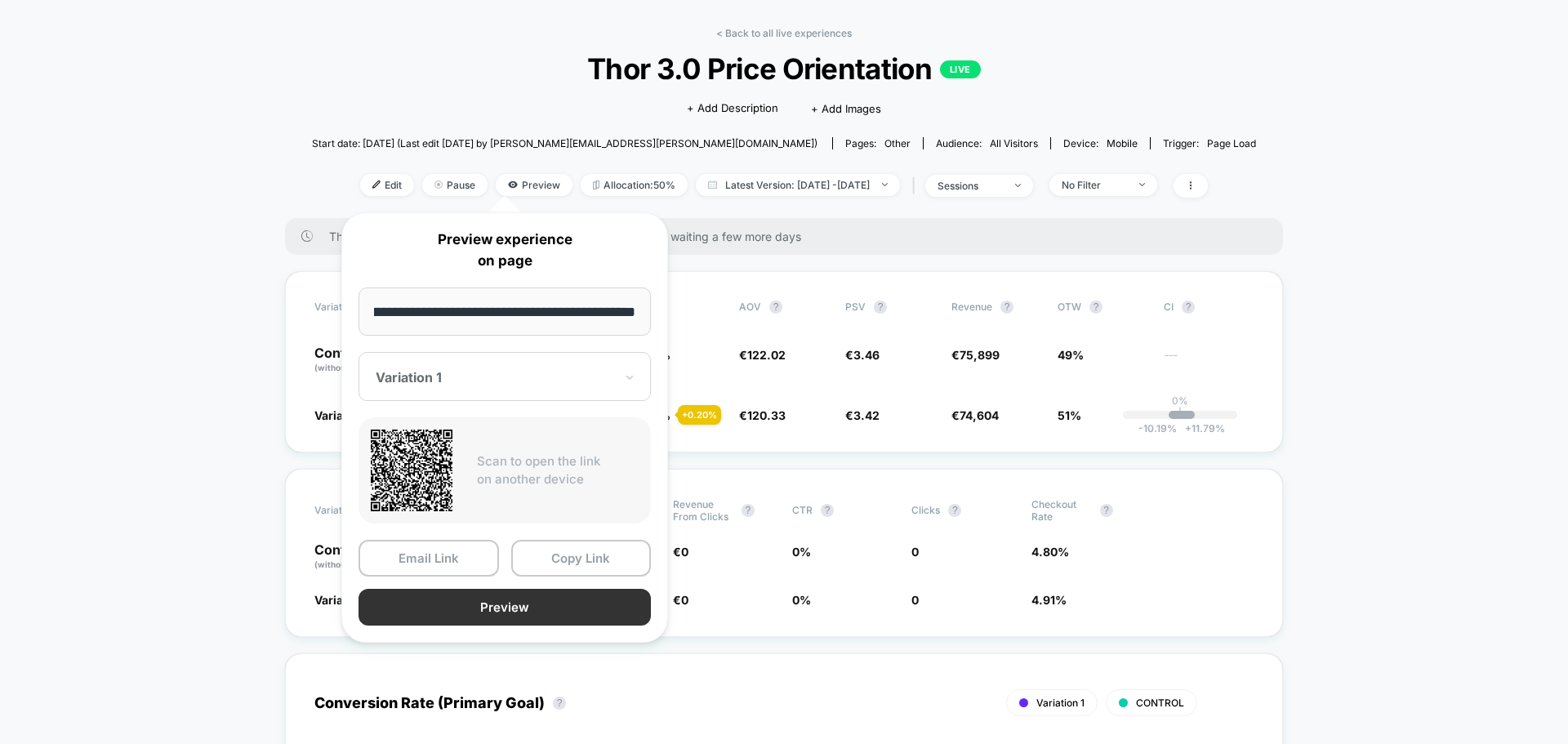
click at [508, 610] on button "Preview" at bounding box center [505, 607] width 292 height 37
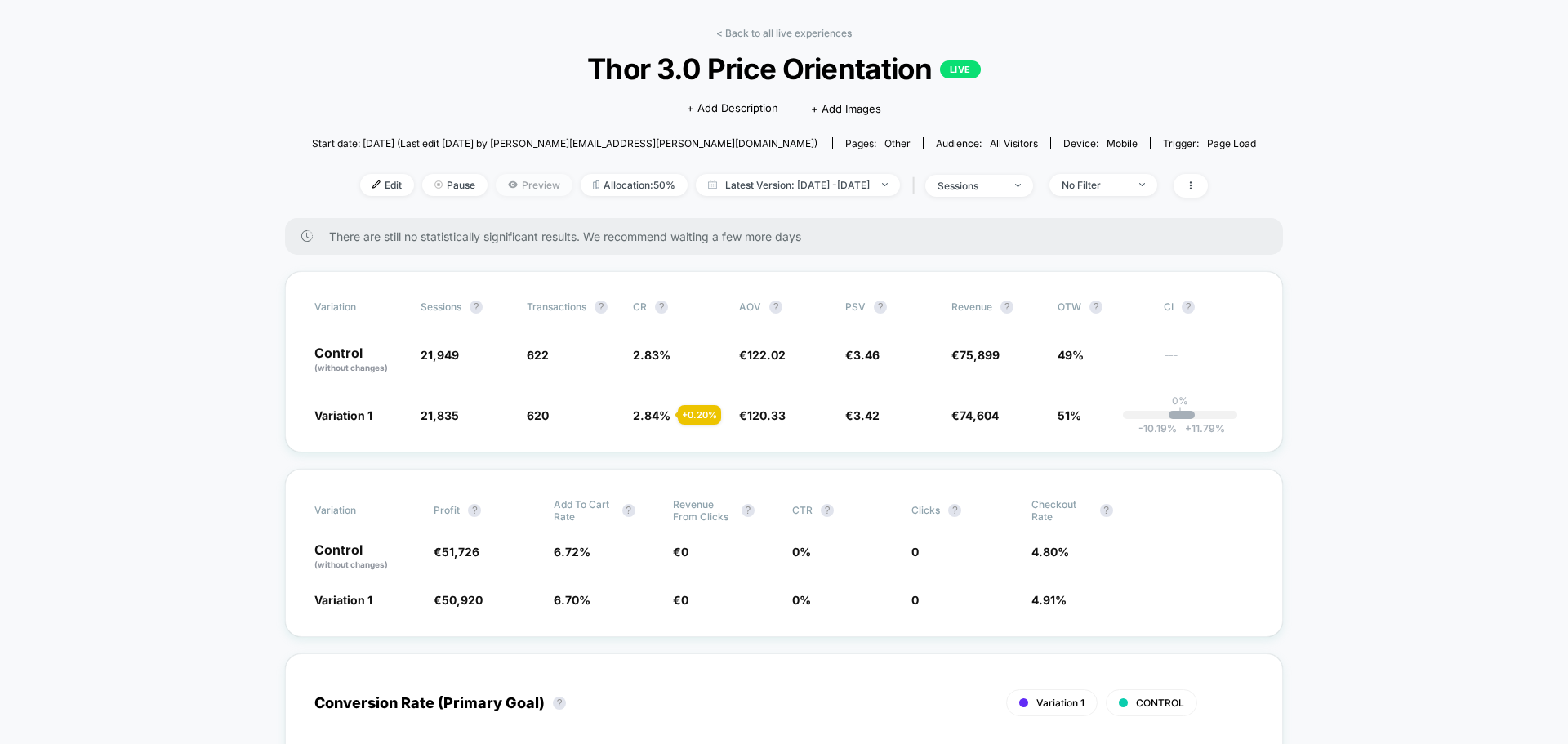
click at [514, 185] on span "Preview" at bounding box center [534, 185] width 77 height 22
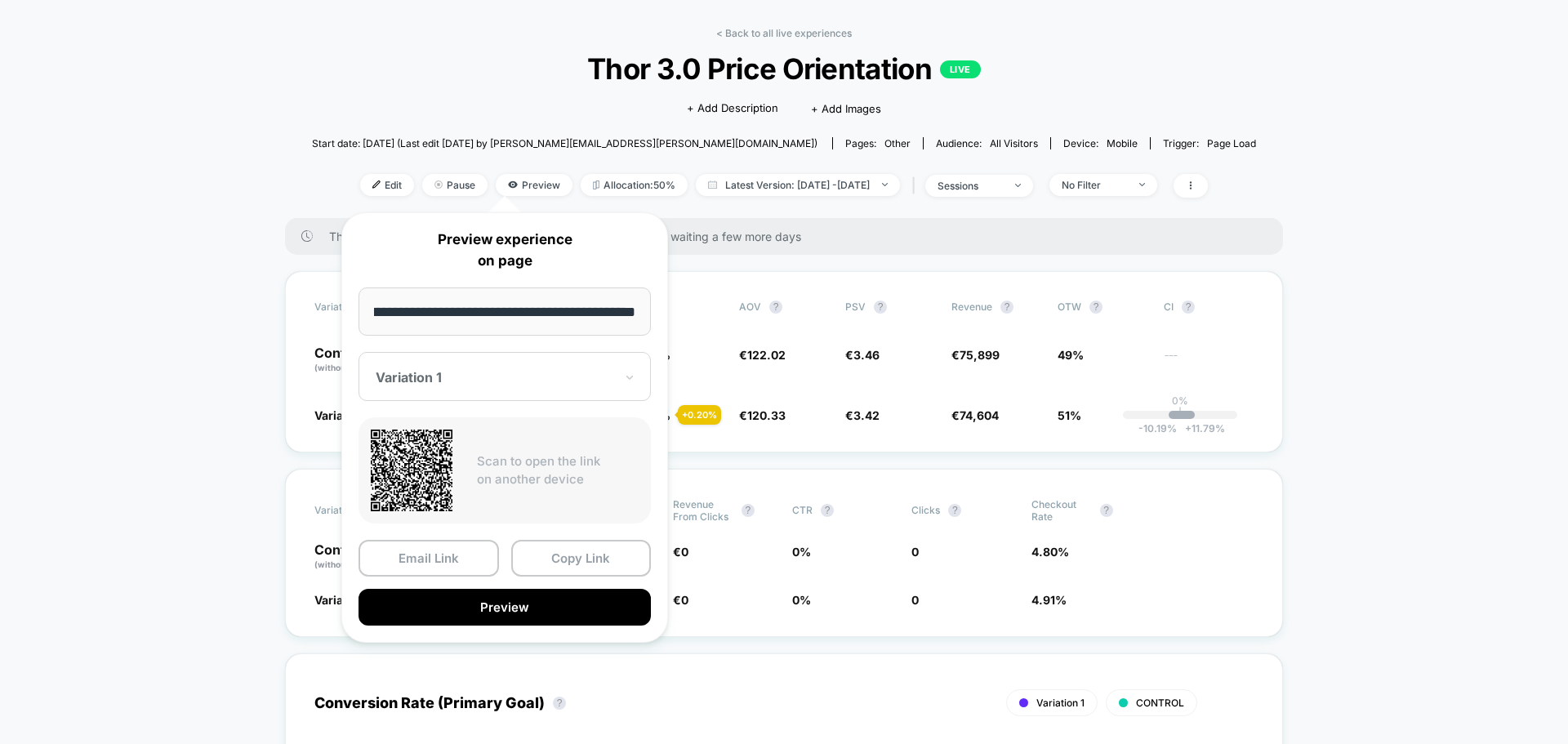
click at [487, 408] on div "**********" at bounding box center [504, 428] width 326 height 431
click at [498, 390] on div "Variation 1" at bounding box center [505, 377] width 292 height 49
click at [429, 465] on div "CONTROL" at bounding box center [504, 463] width 276 height 29
click at [508, 608] on button "Preview" at bounding box center [505, 607] width 292 height 37
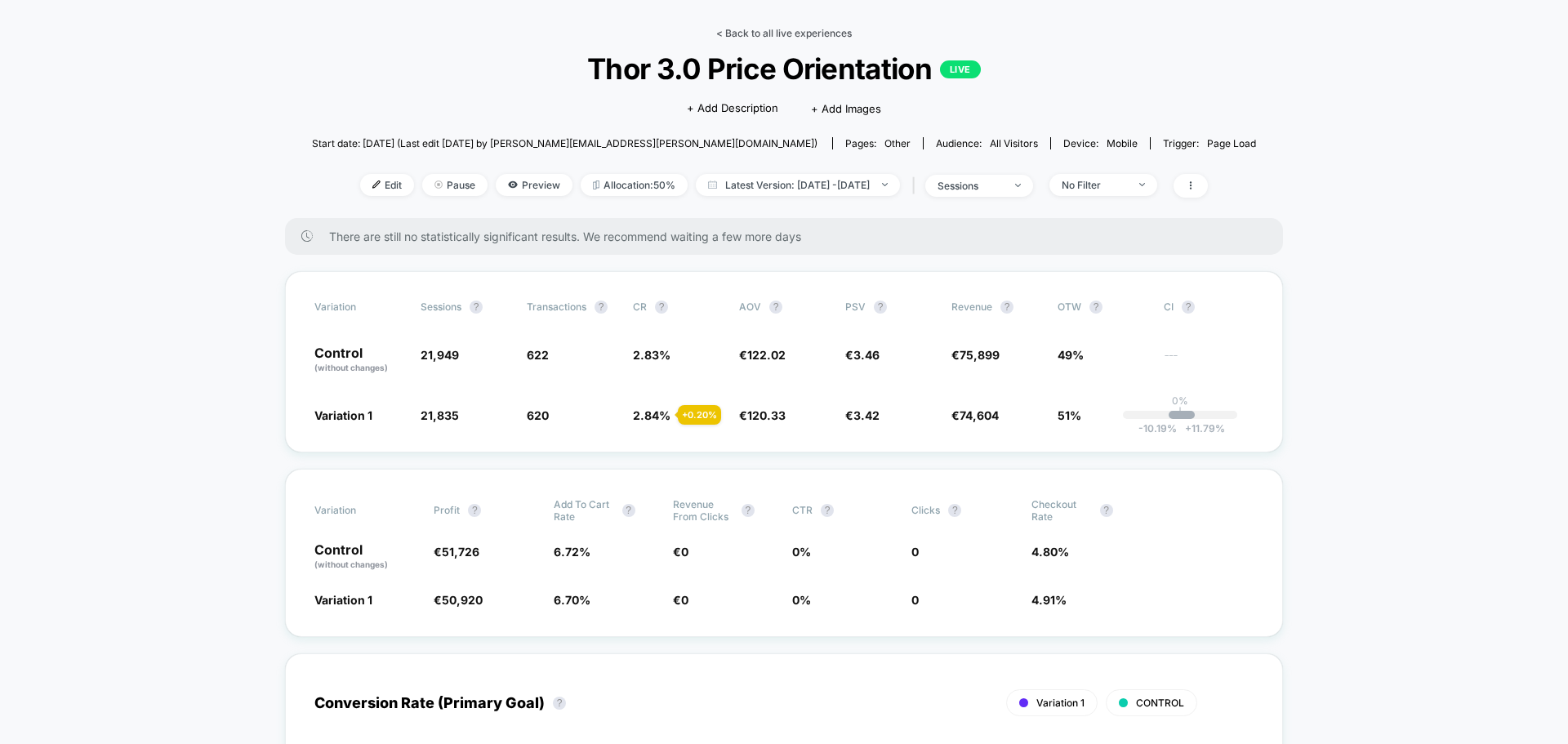
click at [743, 27] on link "< Back to all live experiences" at bounding box center [784, 33] width 135 height 13
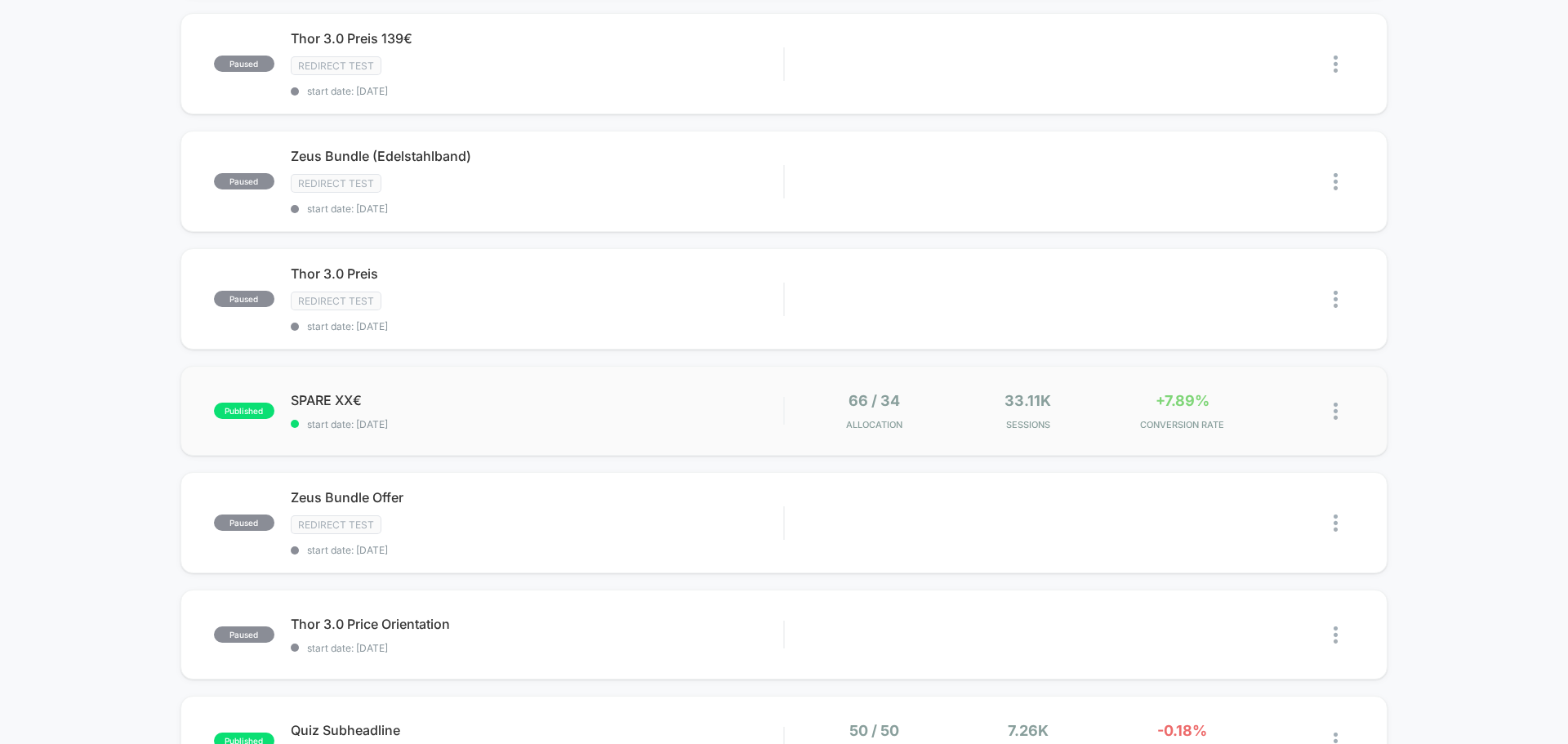
scroll to position [490, 0]
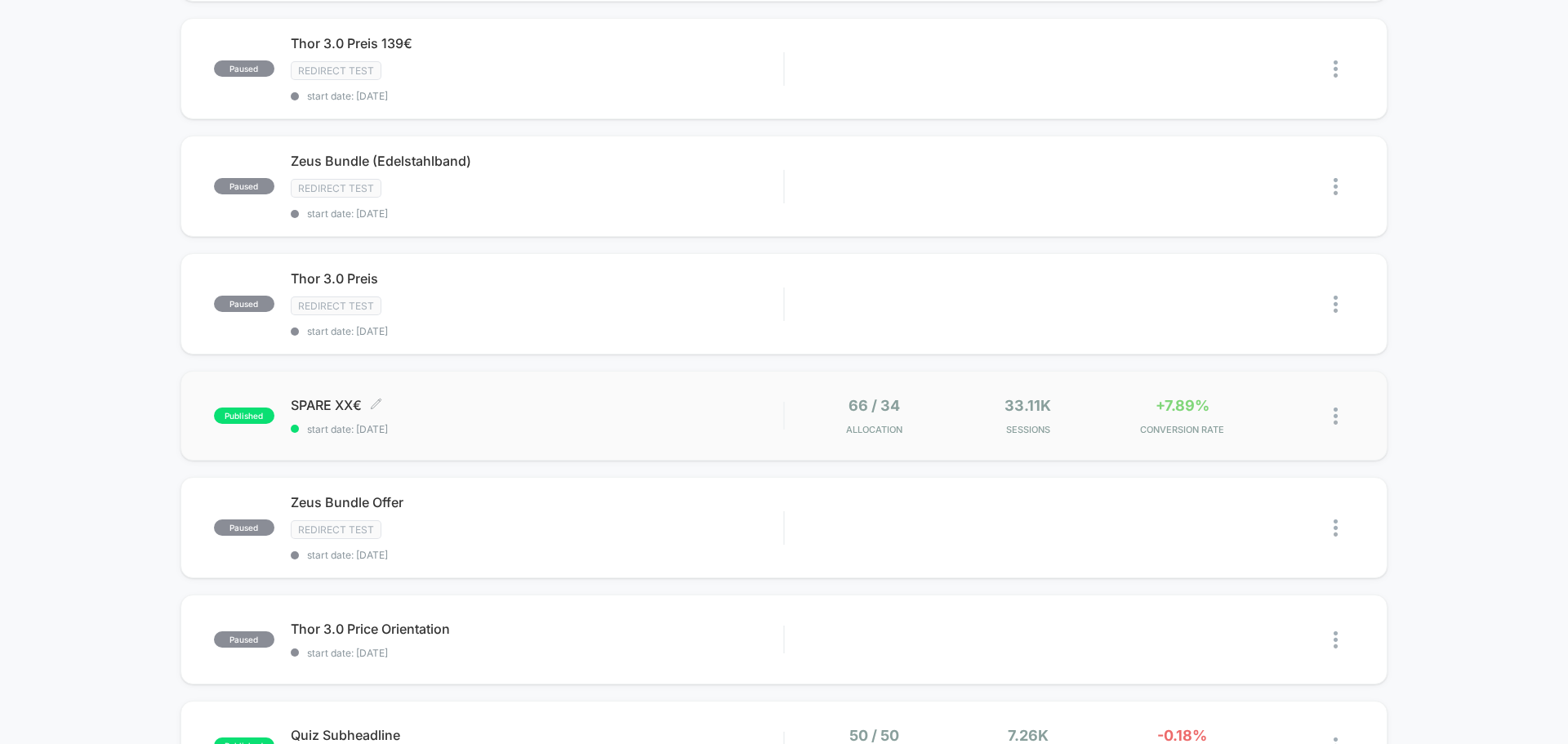
click at [572, 417] on div "SPARE XX€ Click to edit experience details Click to edit experience details sta…" at bounding box center [537, 417] width 492 height 38
